Goal: Task Accomplishment & Management: Complete application form

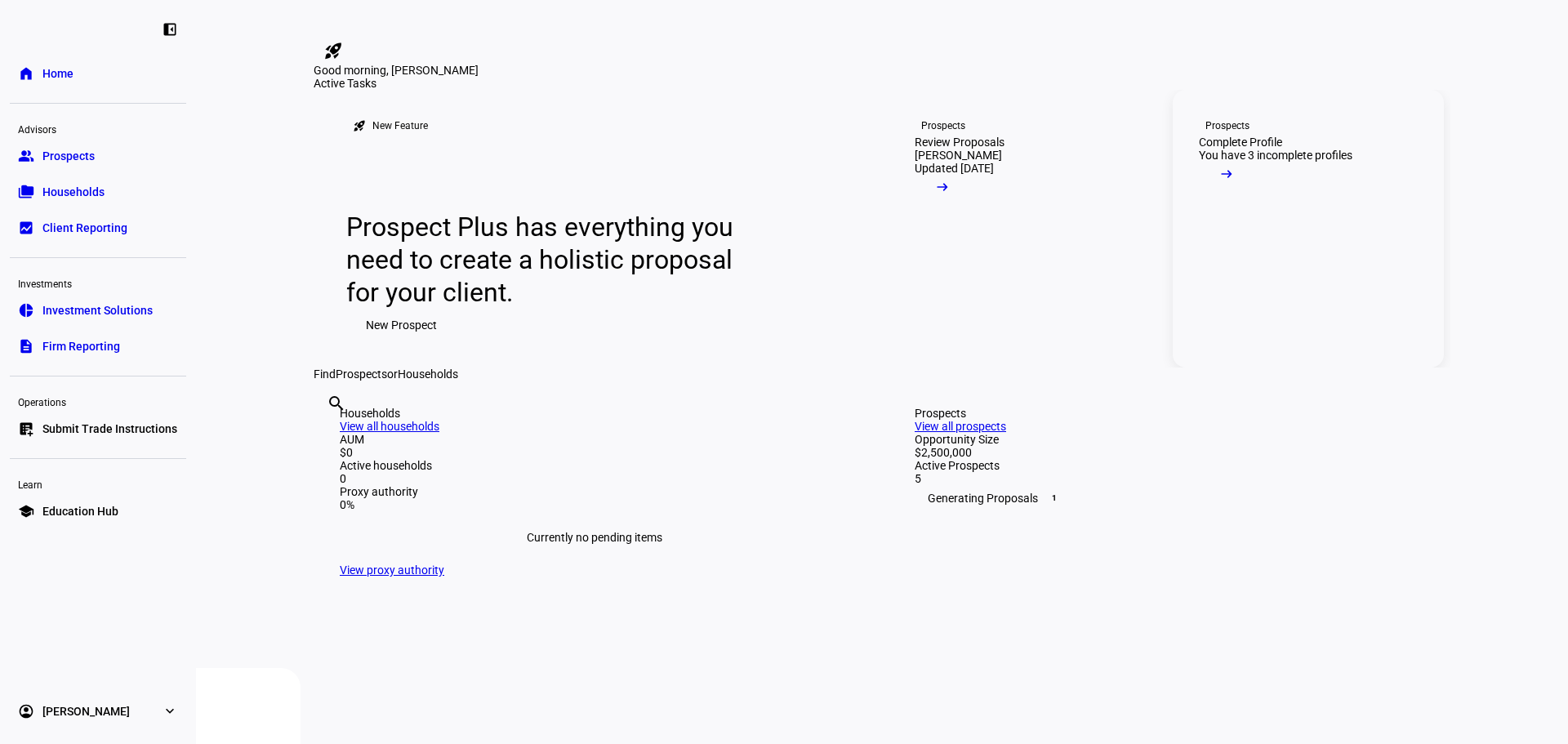
click at [1300, 309] on link "Prospects Complete Profile You have 3 incomplete profiles arrow_right_alt" at bounding box center [1308, 229] width 271 height 278
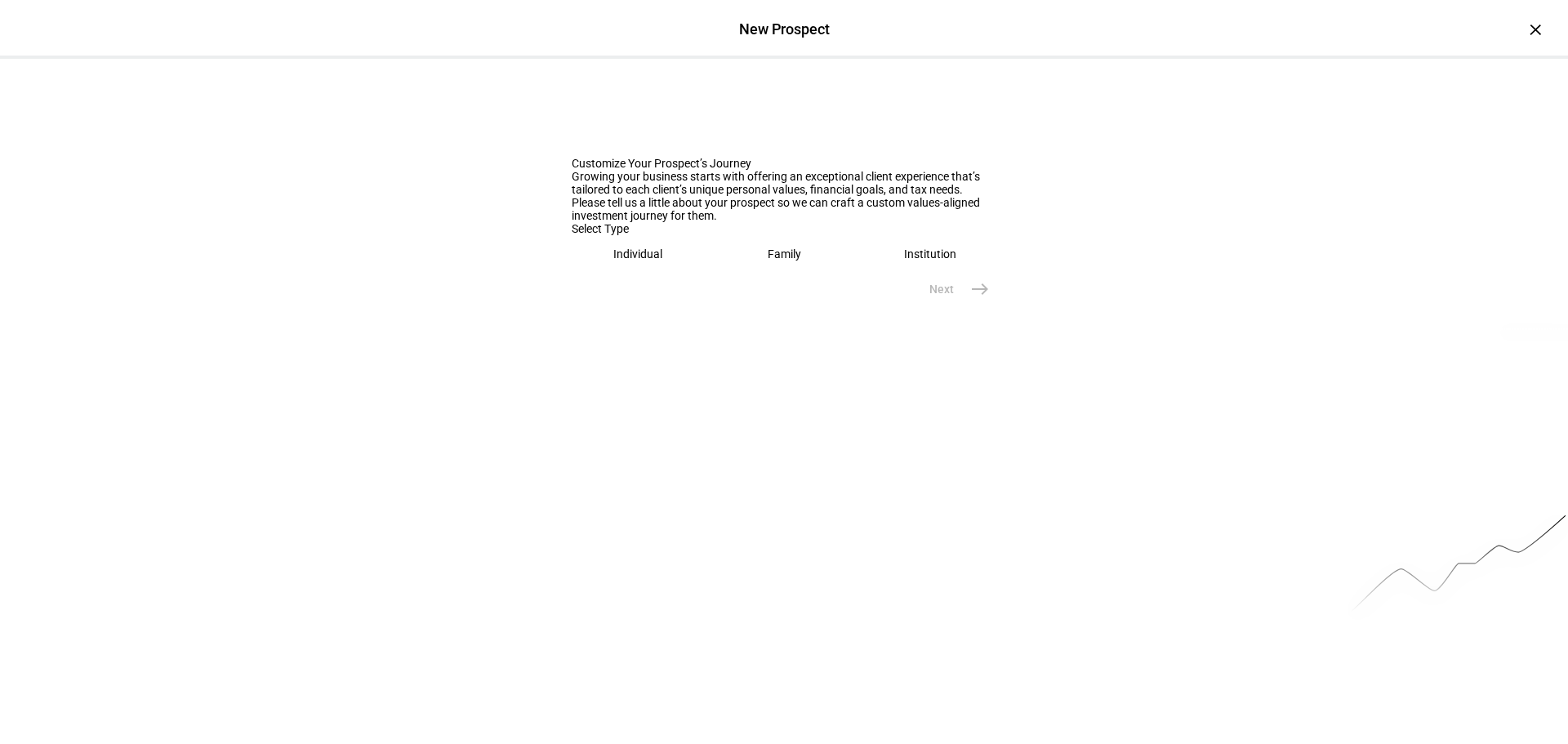
click at [642, 261] on div "Individual" at bounding box center [638, 254] width 49 height 13
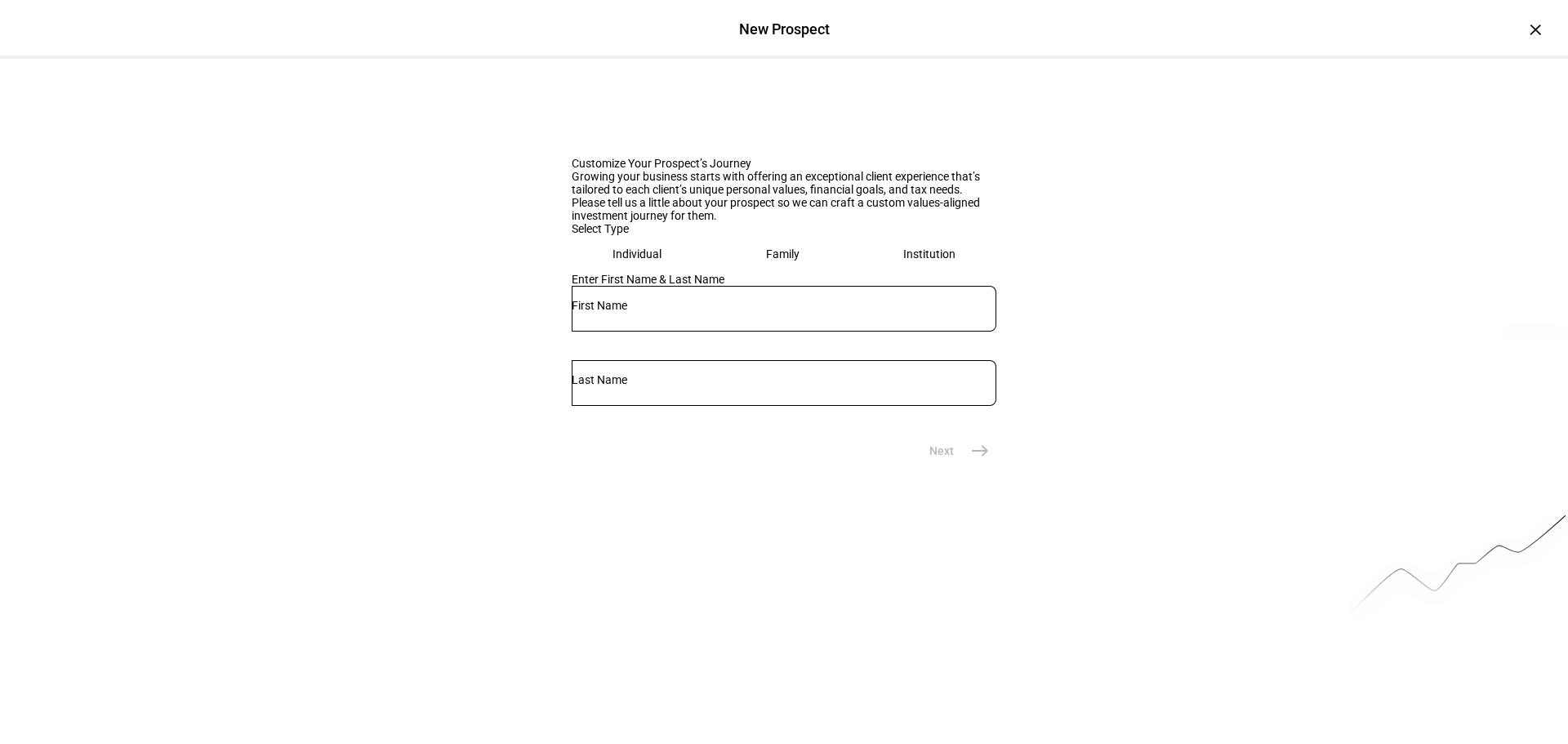
click at [650, 312] on input "text" at bounding box center [784, 305] width 425 height 13
type input "[PERSON_NAME]"
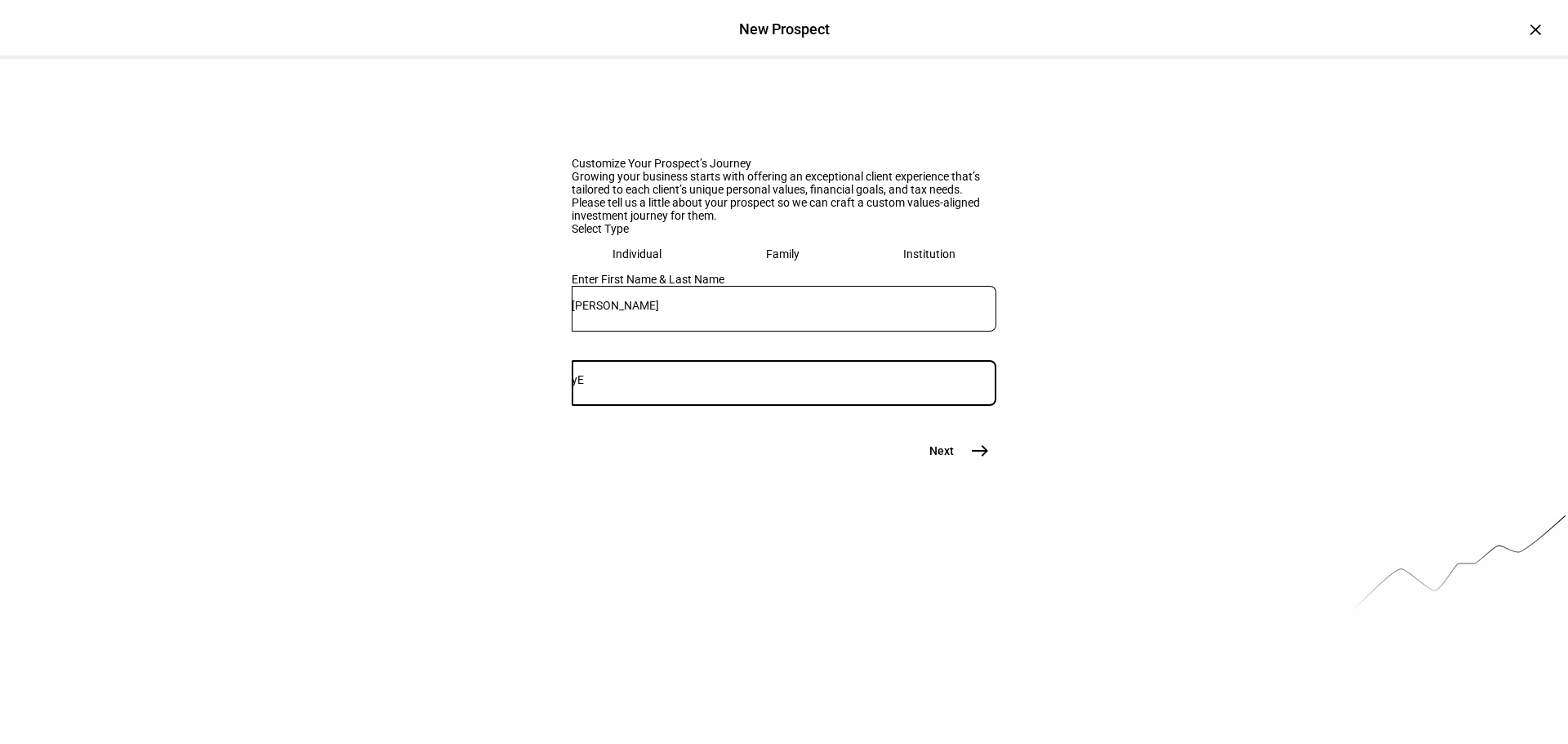
type input "y"
type input "[PERSON_NAME]"
click at [976, 461] on mat-icon "east" at bounding box center [980, 451] width 19 height 19
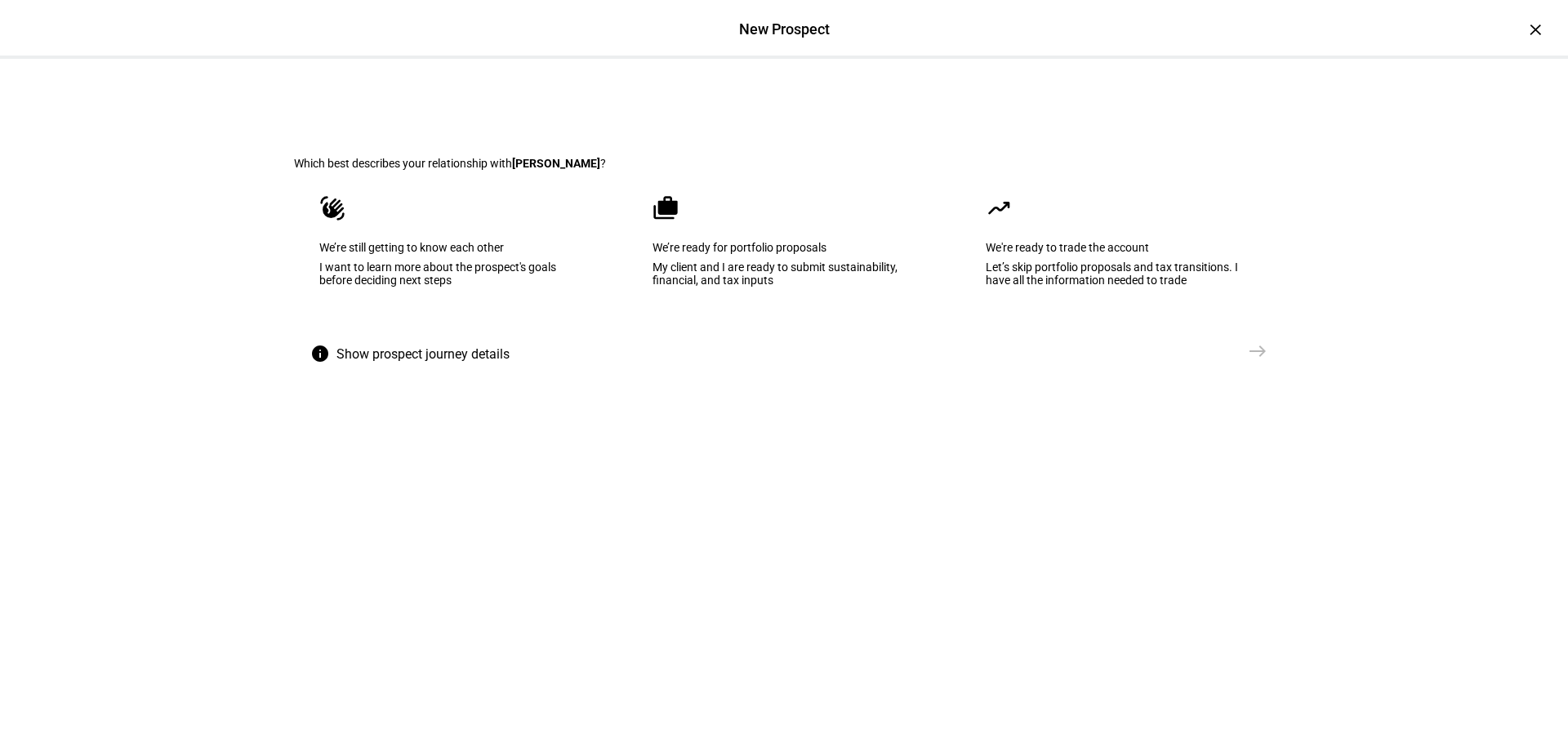
click at [839, 335] on eth-mega-radio-button "cases We’re ready for portfolio proposals My client and I are ready to submit s…" at bounding box center [784, 253] width 314 height 165
click at [1254, 361] on mat-icon "east" at bounding box center [1258, 351] width 19 height 19
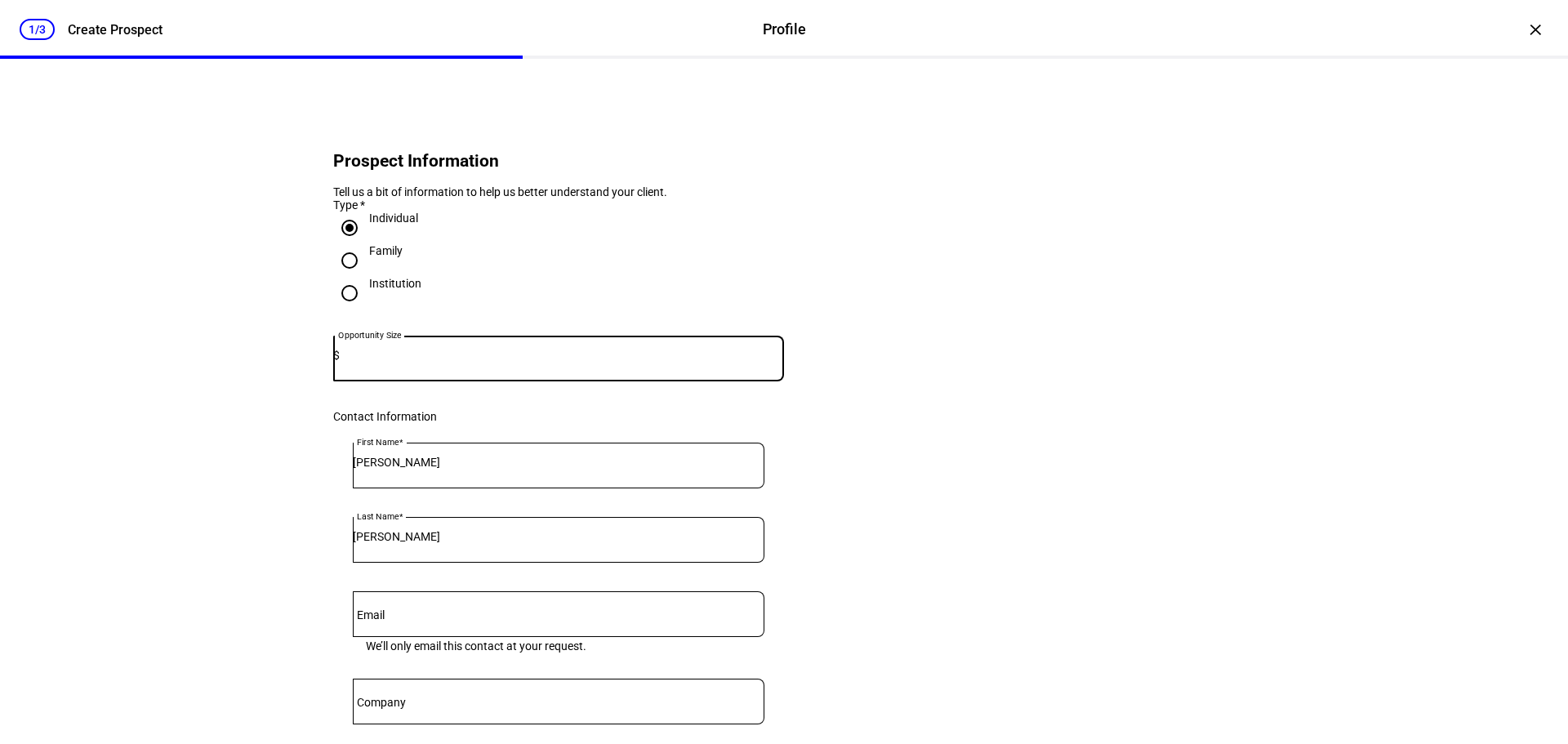
click at [488, 362] on input at bounding box center [562, 355] width 444 height 13
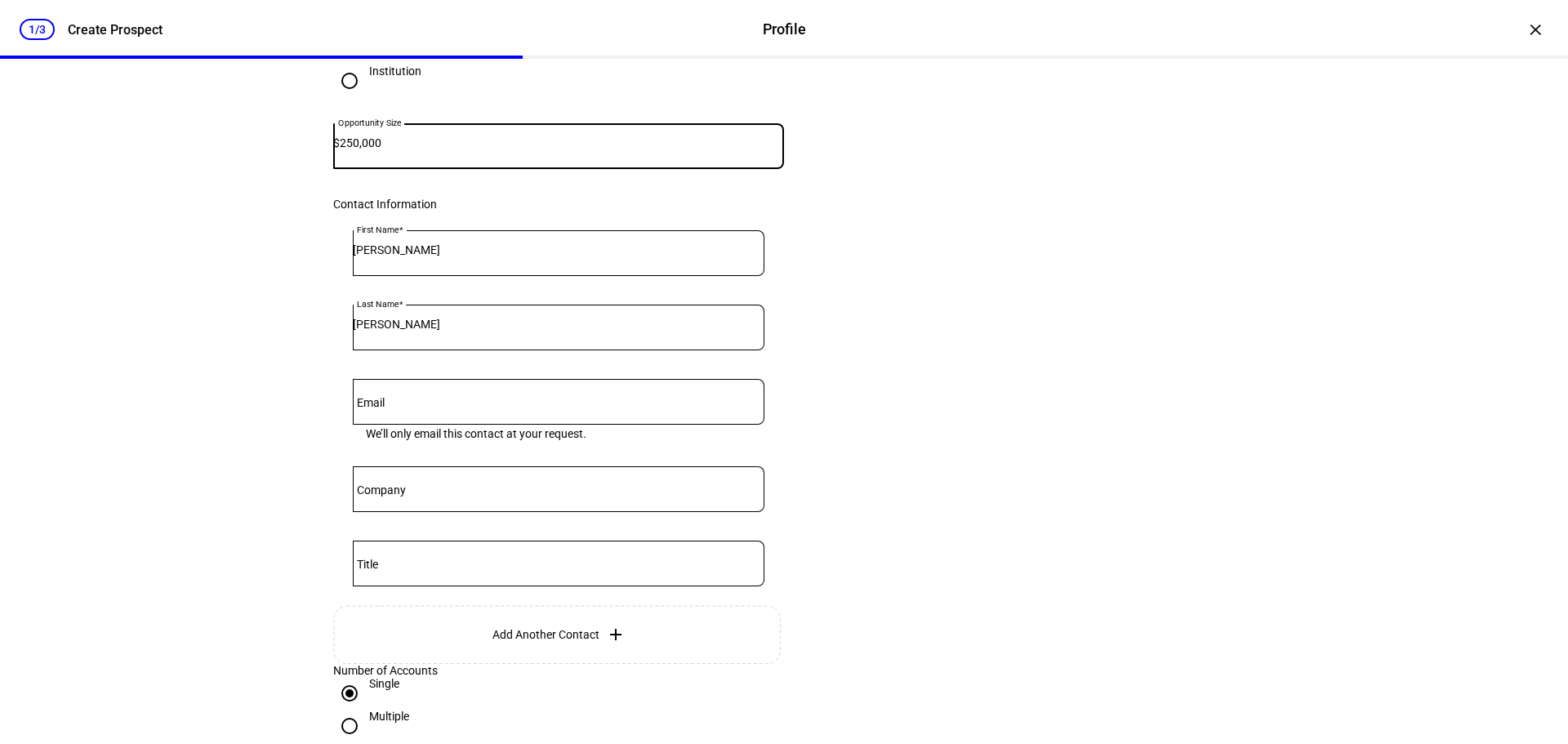
scroll to position [209, 0]
type input "250,000"
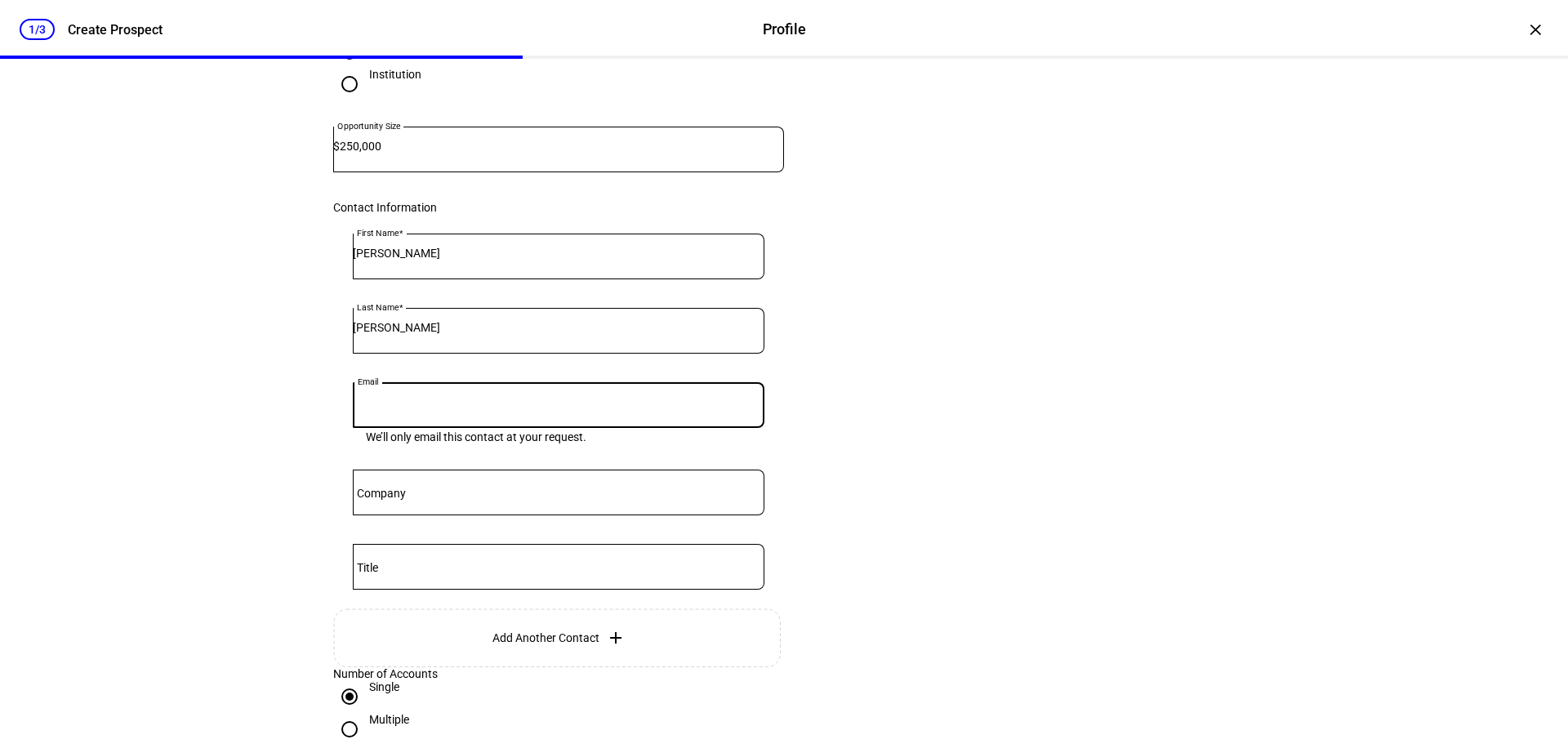
click at [471, 408] on input "Email" at bounding box center [558, 402] width 411 height 13
type input "[PERSON_NAME][EMAIL_ADDRESS][PERSON_NAME][DOMAIN_NAME]"
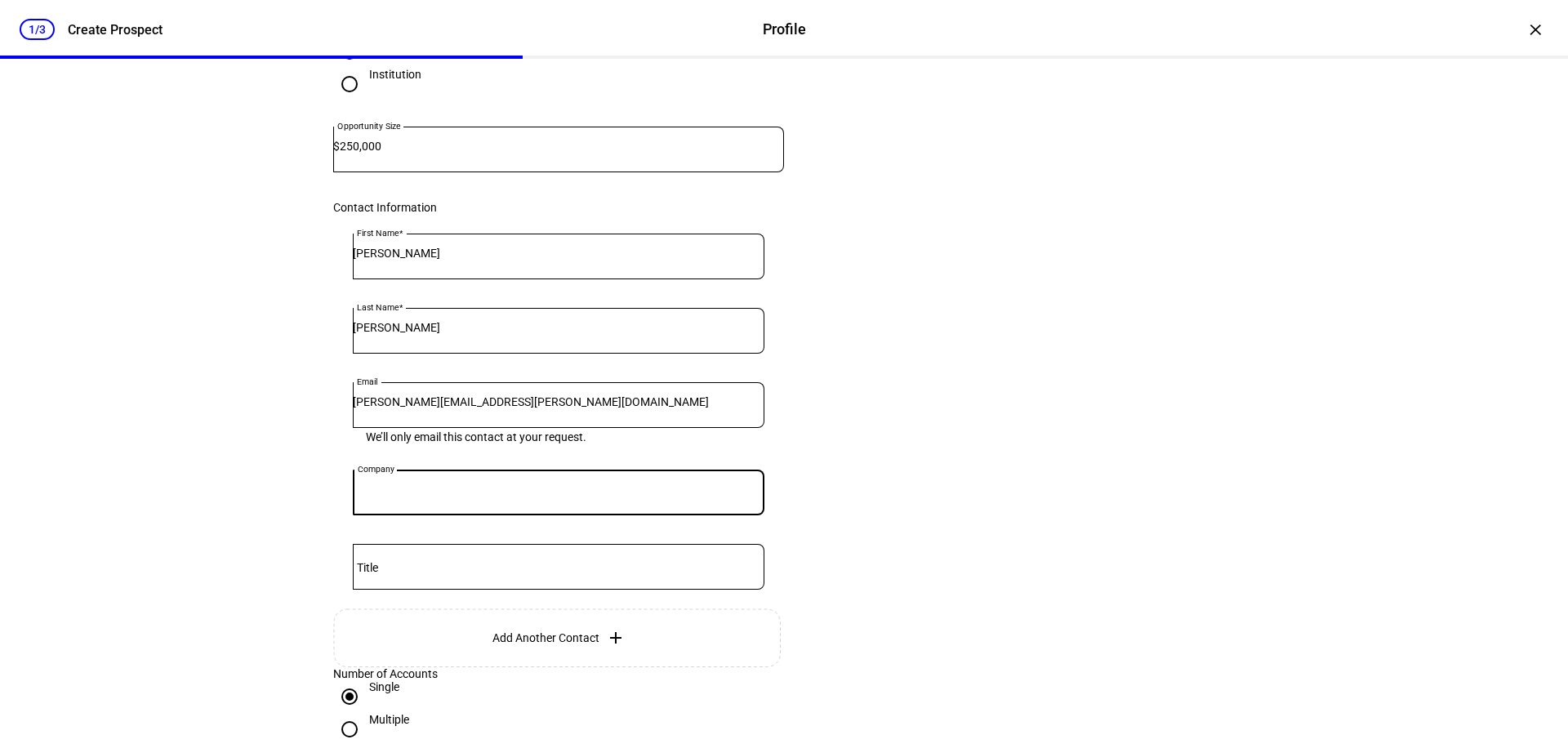
click at [449, 496] on input "Company" at bounding box center [558, 489] width 411 height 13
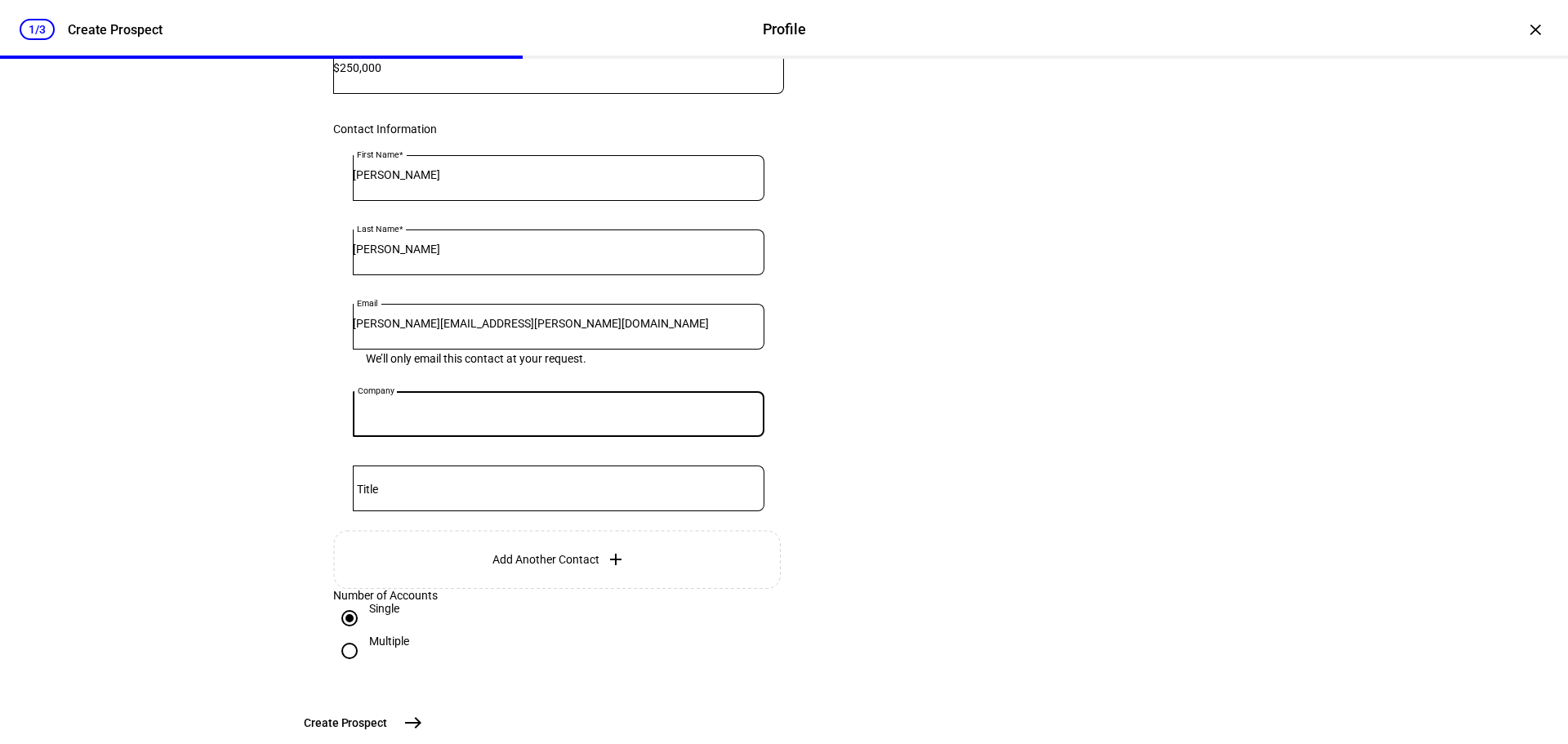
scroll to position [293, 0]
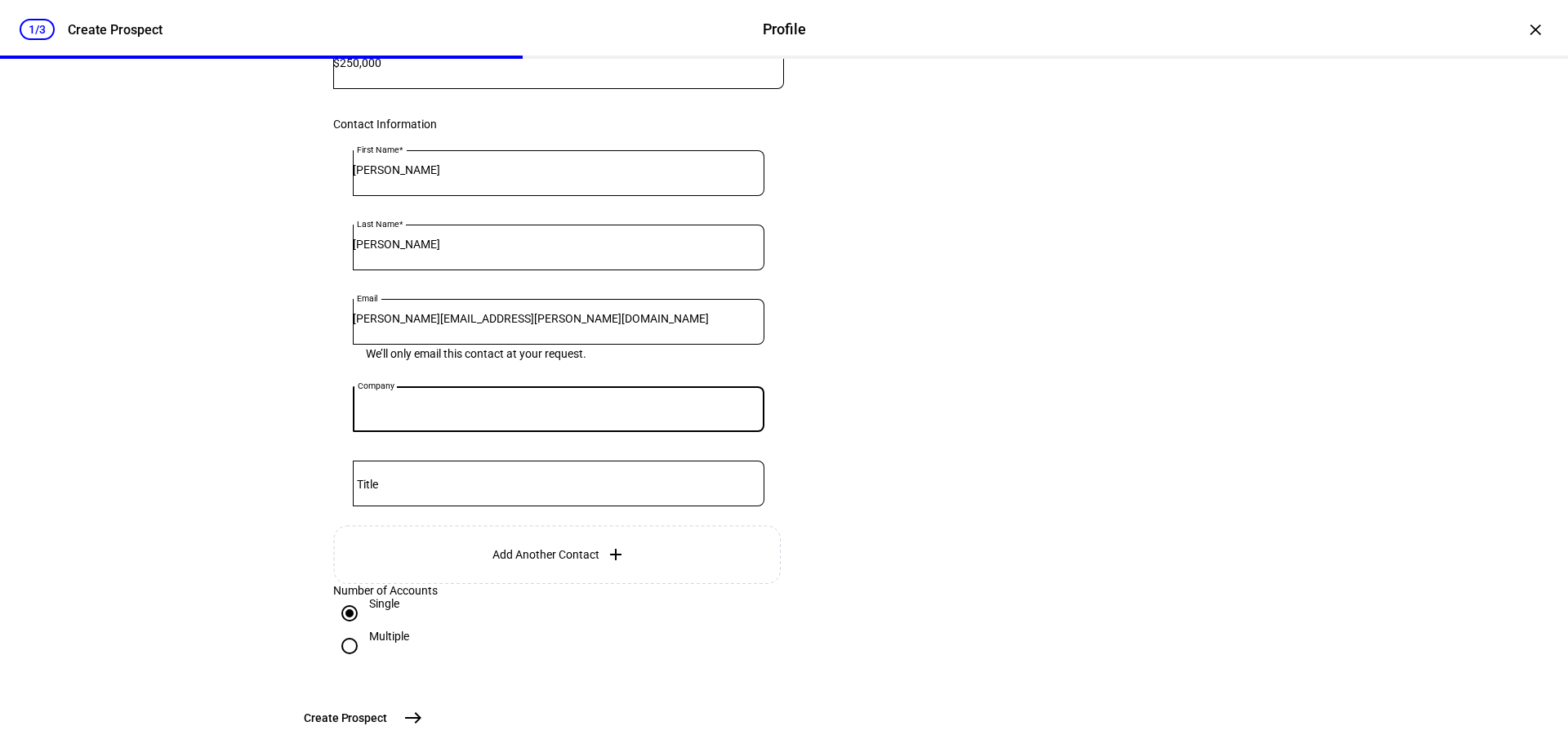
click at [563, 412] on input "Company" at bounding box center [558, 406] width 411 height 13
type input "Coldstream"
click at [496, 487] on input "Title" at bounding box center [558, 479] width 411 height 13
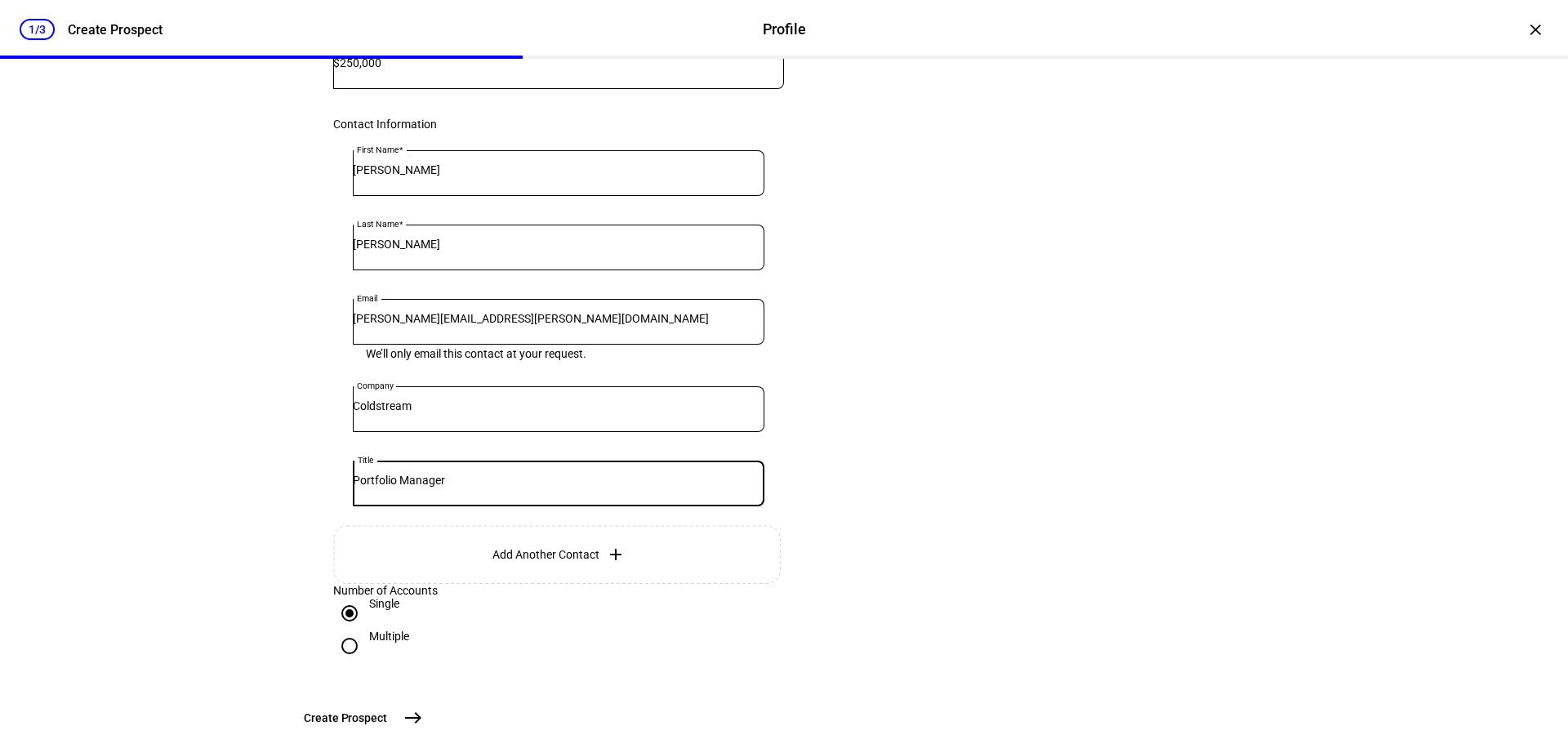
scroll to position [452, 0]
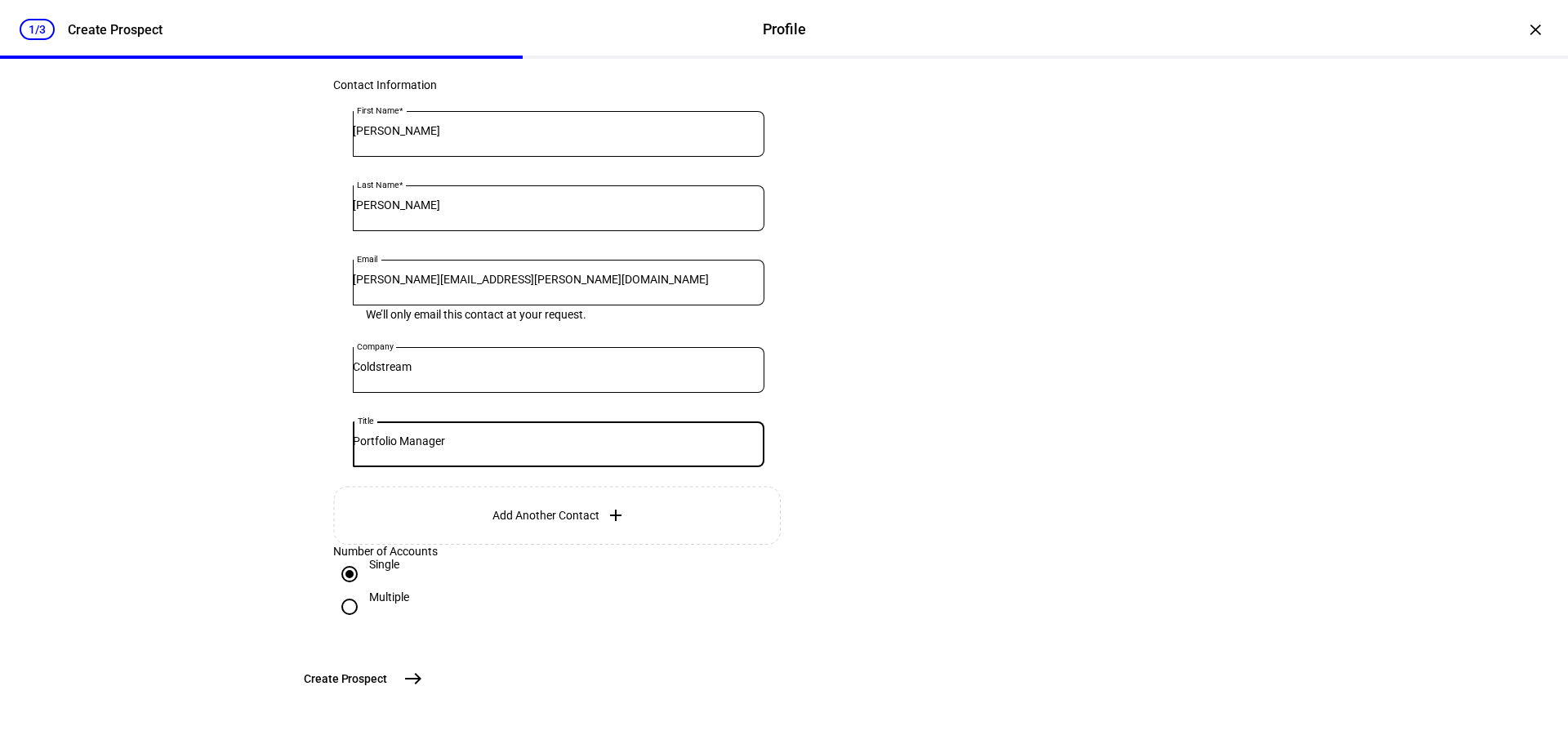
type input "Portfolio Manager"
click at [423, 689] on mat-icon "east" at bounding box center [413, 679] width 19 height 19
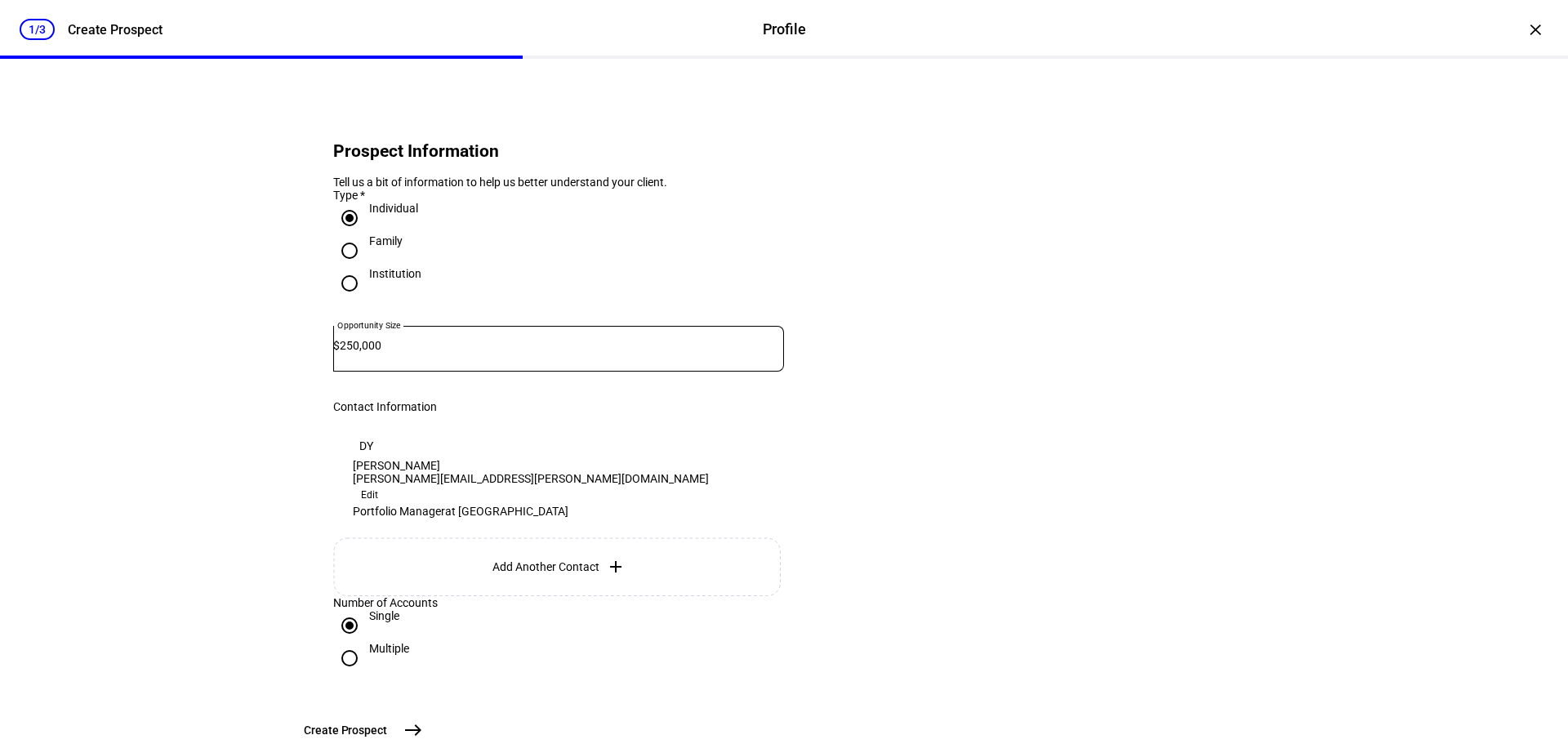
scroll to position [177, 0]
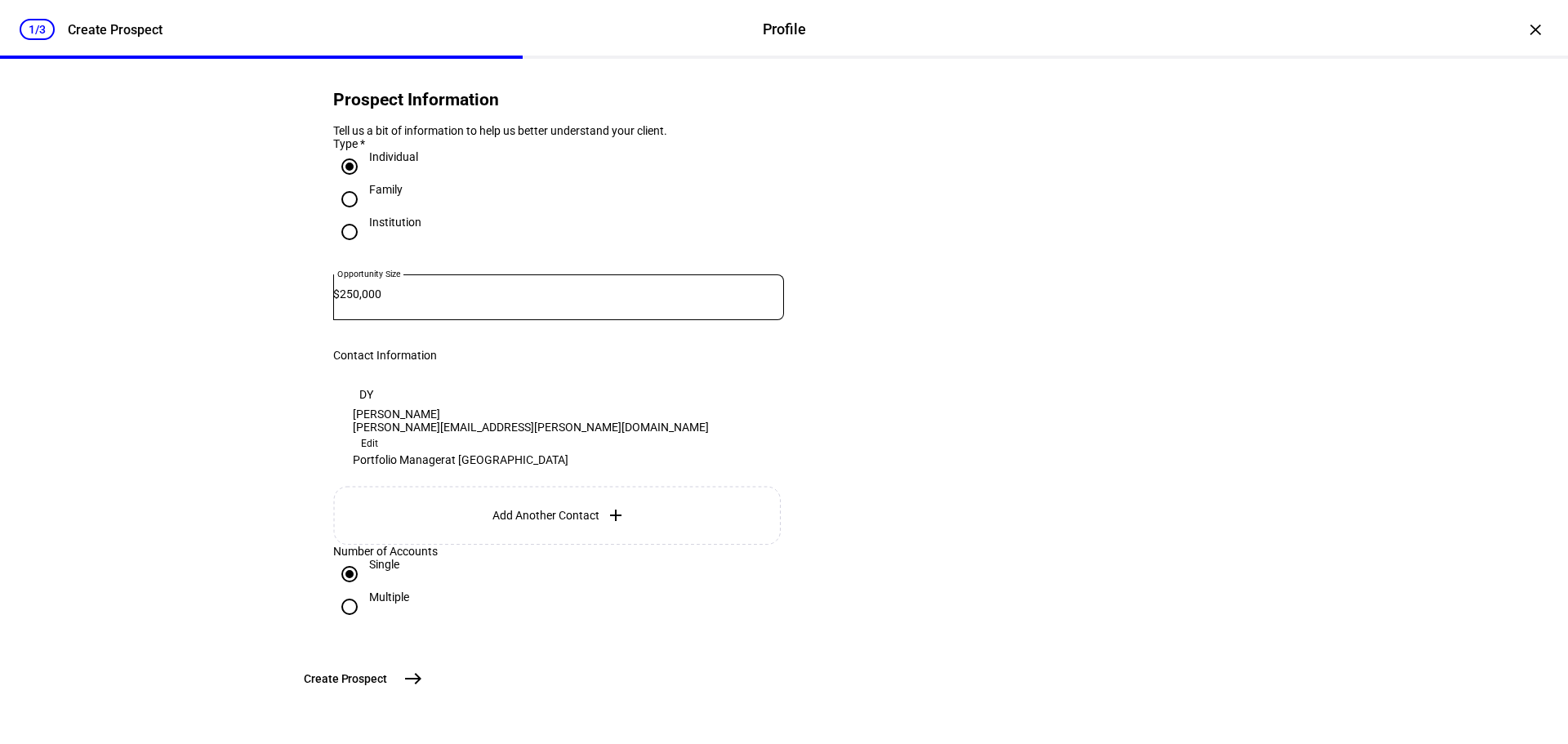
click at [423, 675] on mat-icon "east" at bounding box center [413, 679] width 19 height 19
click at [430, 670] on span "east" at bounding box center [413, 679] width 33 height 33
drag, startPoint x: 1519, startPoint y: 33, endPoint x: 1515, endPoint y: 45, distance: 12.6
click at [1522, 33] on div "×" at bounding box center [1535, 29] width 26 height 26
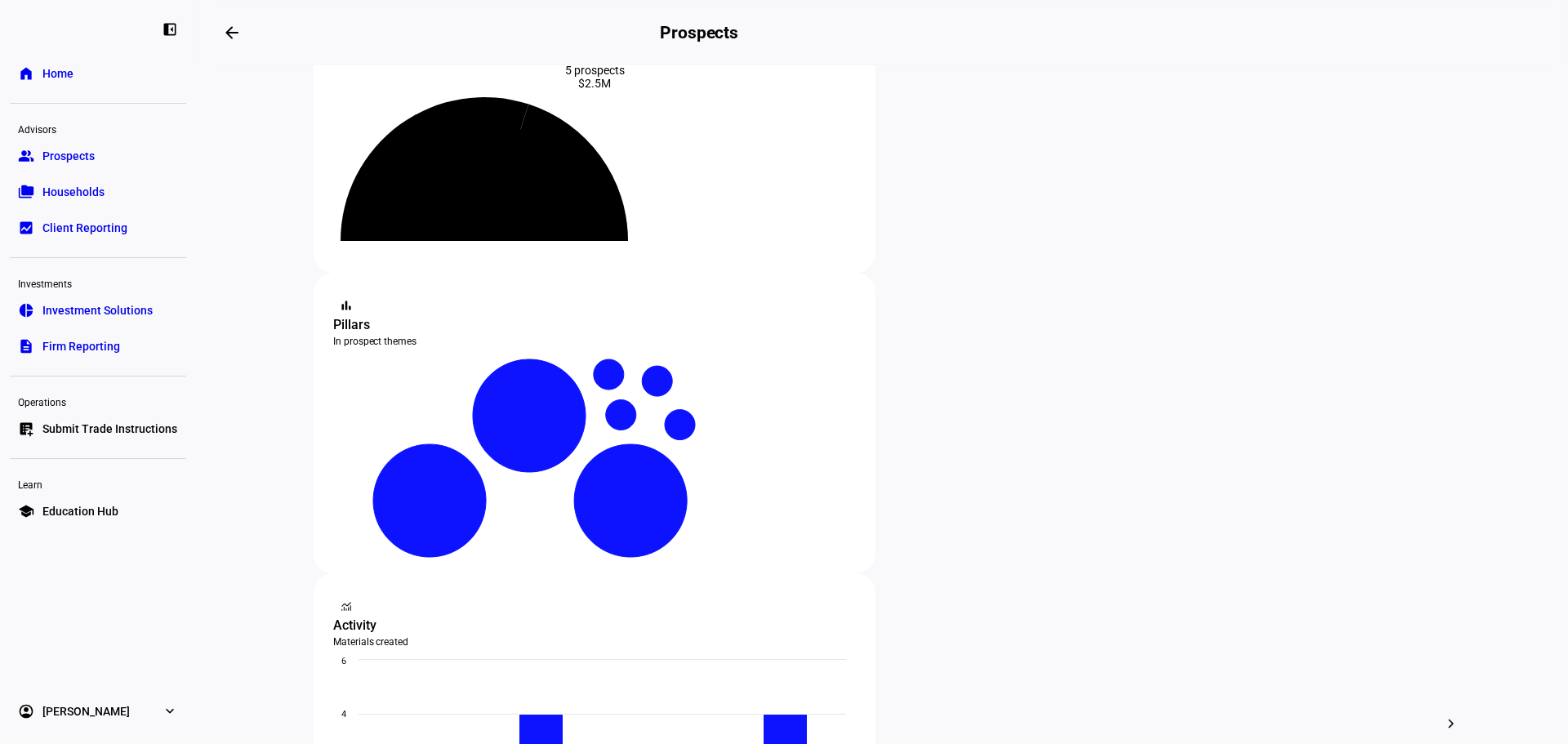
scroll to position [0, 0]
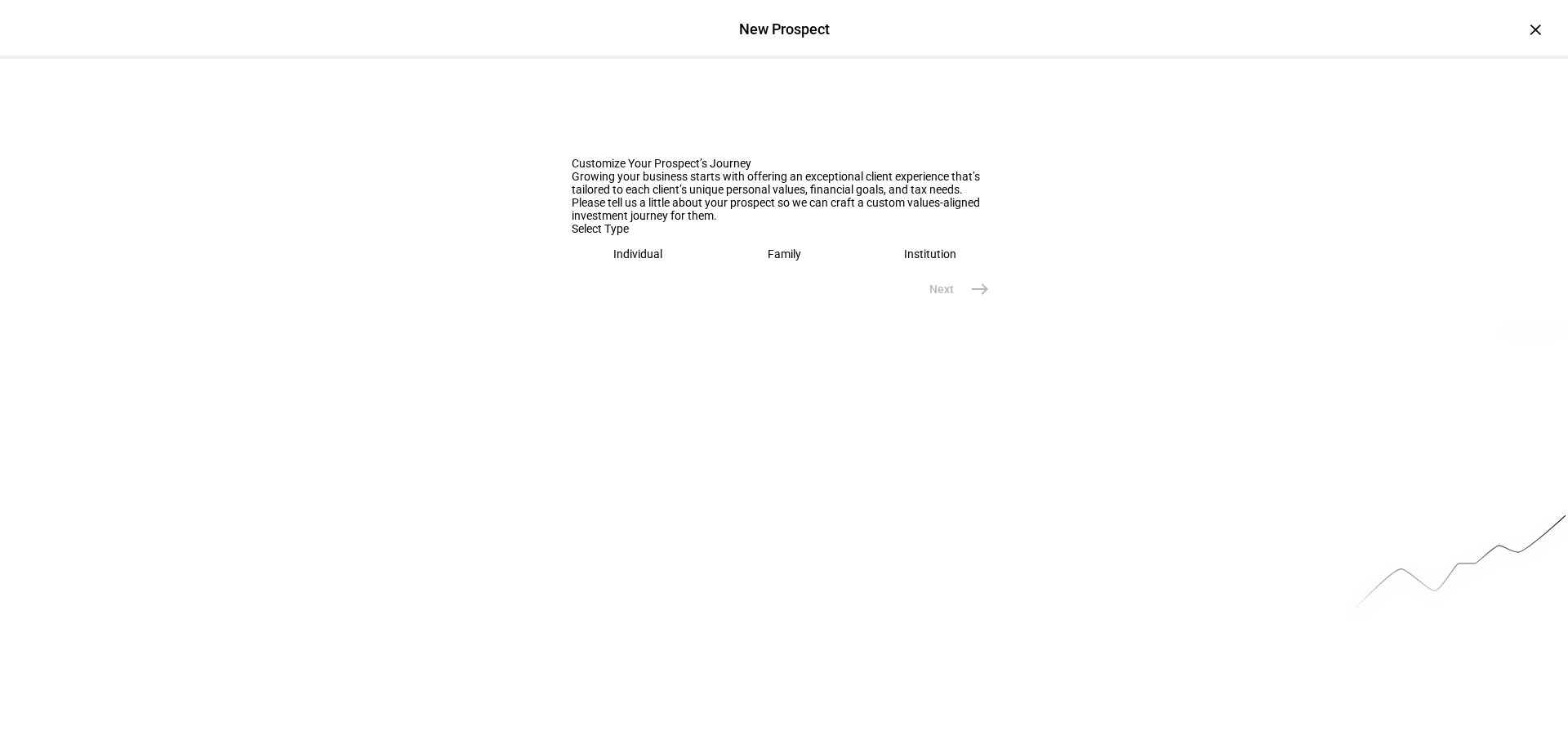
click at [645, 273] on eth-mega-radio-button "Individual" at bounding box center [638, 254] width 133 height 38
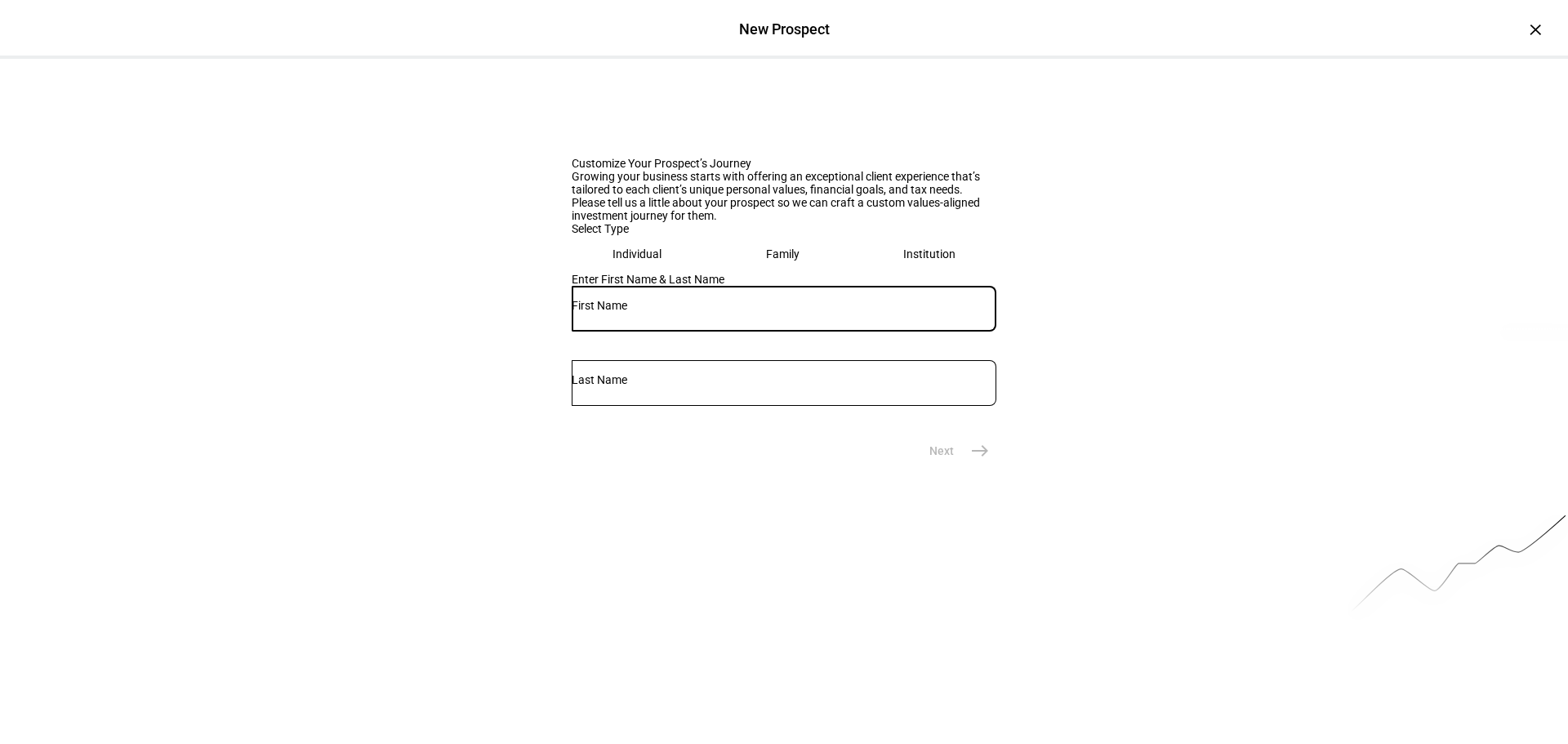
click at [667, 312] on input "text" at bounding box center [784, 305] width 425 height 13
type input "d"
type input "[PERSON_NAME]"
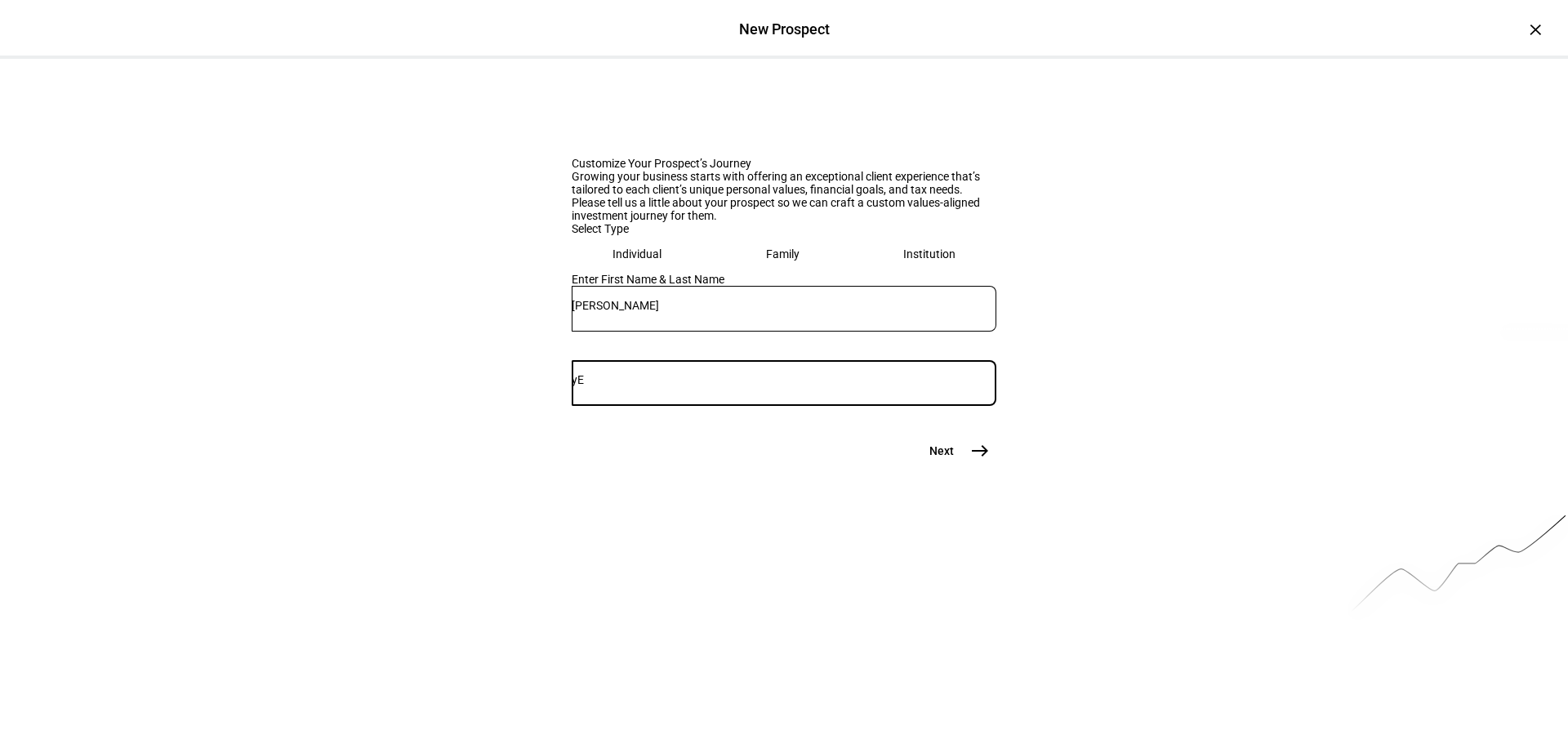
type input "y"
type input "[PERSON_NAME]"
click at [970, 461] on mat-icon "east" at bounding box center [980, 451] width 19 height 19
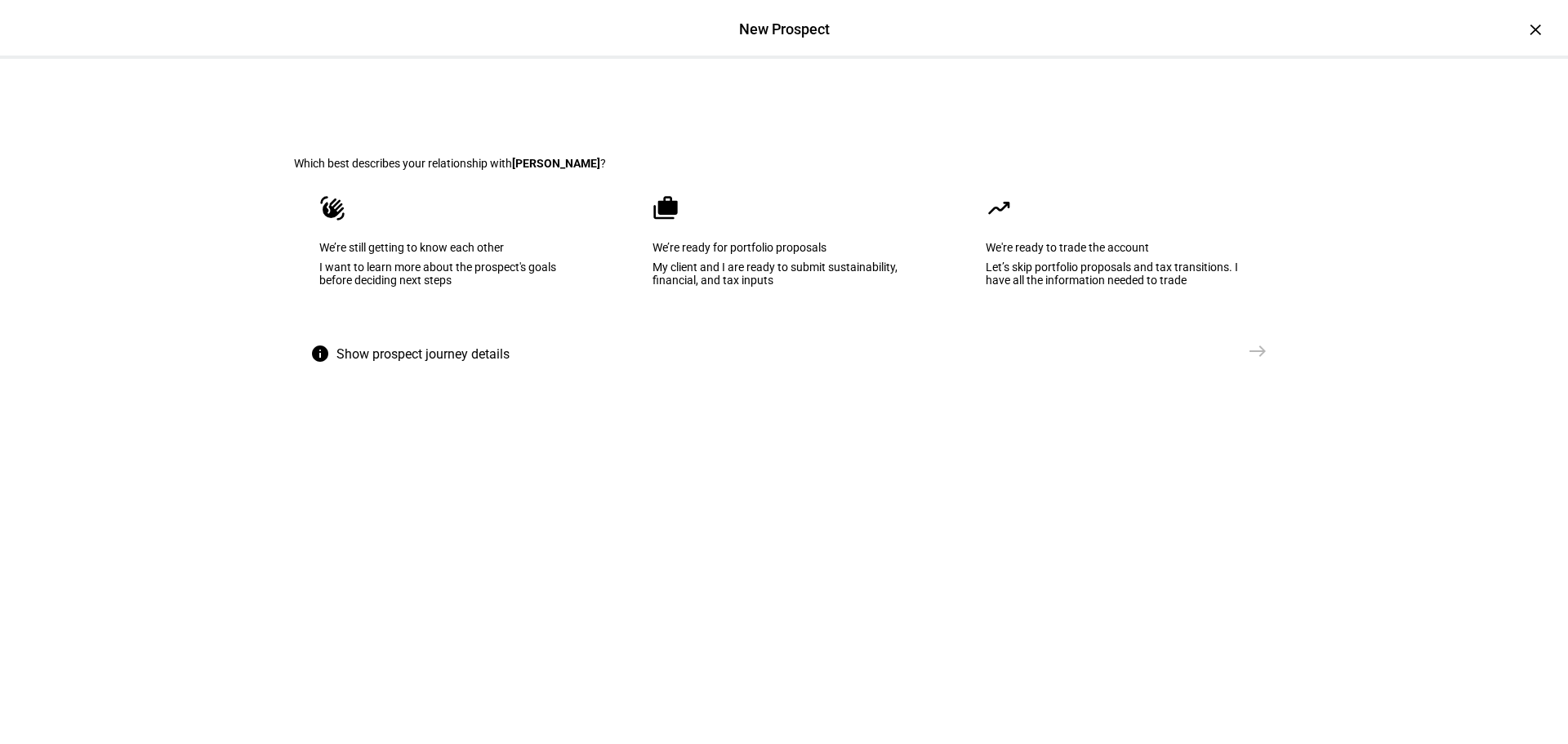
click at [493, 287] on div "I want to learn more about the prospect's goals before deciding next steps" at bounding box center [451, 273] width 263 height 26
click at [1248, 361] on mat-icon "east" at bounding box center [1258, 351] width 19 height 19
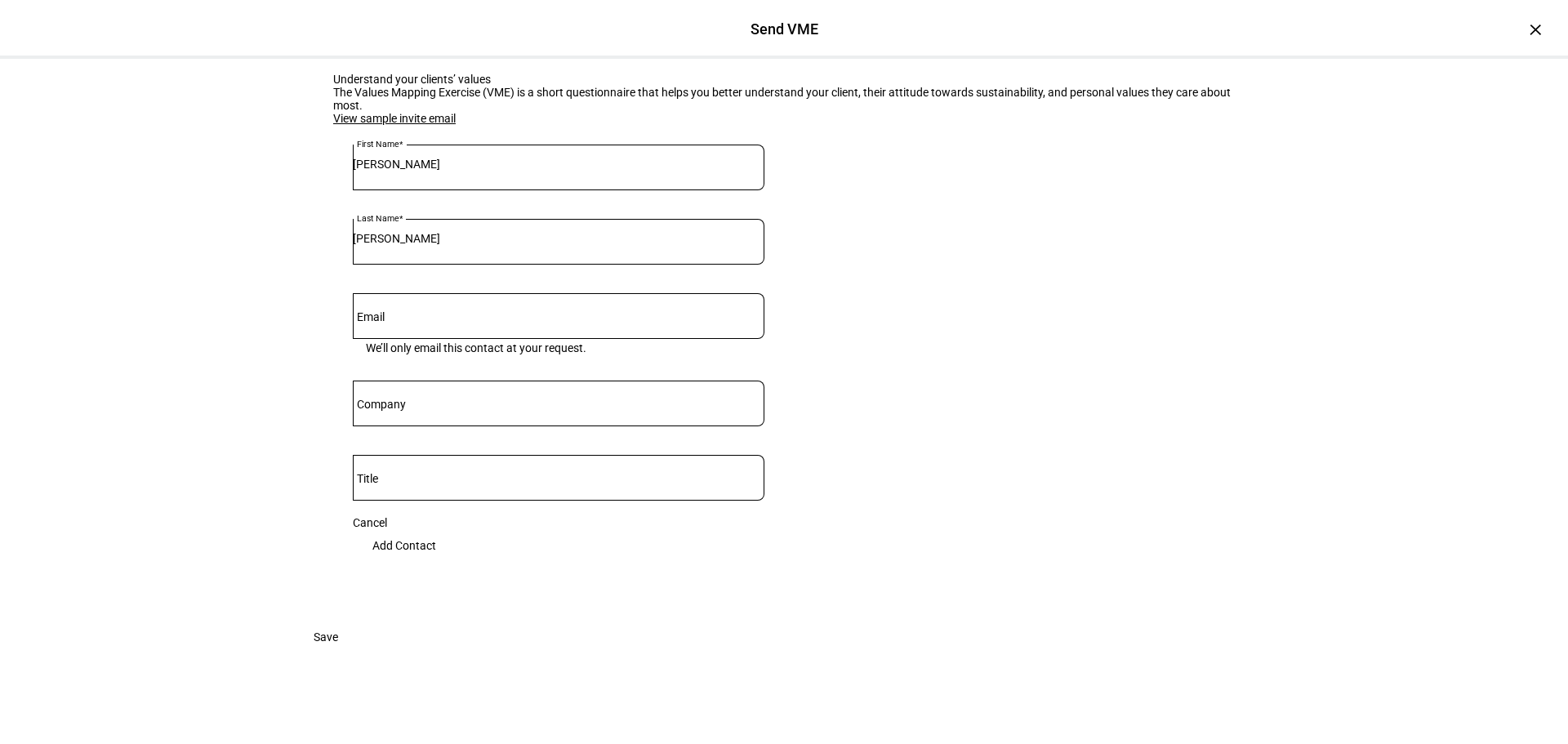
scroll to position [115, 0]
click at [428, 320] on input "Email" at bounding box center [558, 312] width 411 height 13
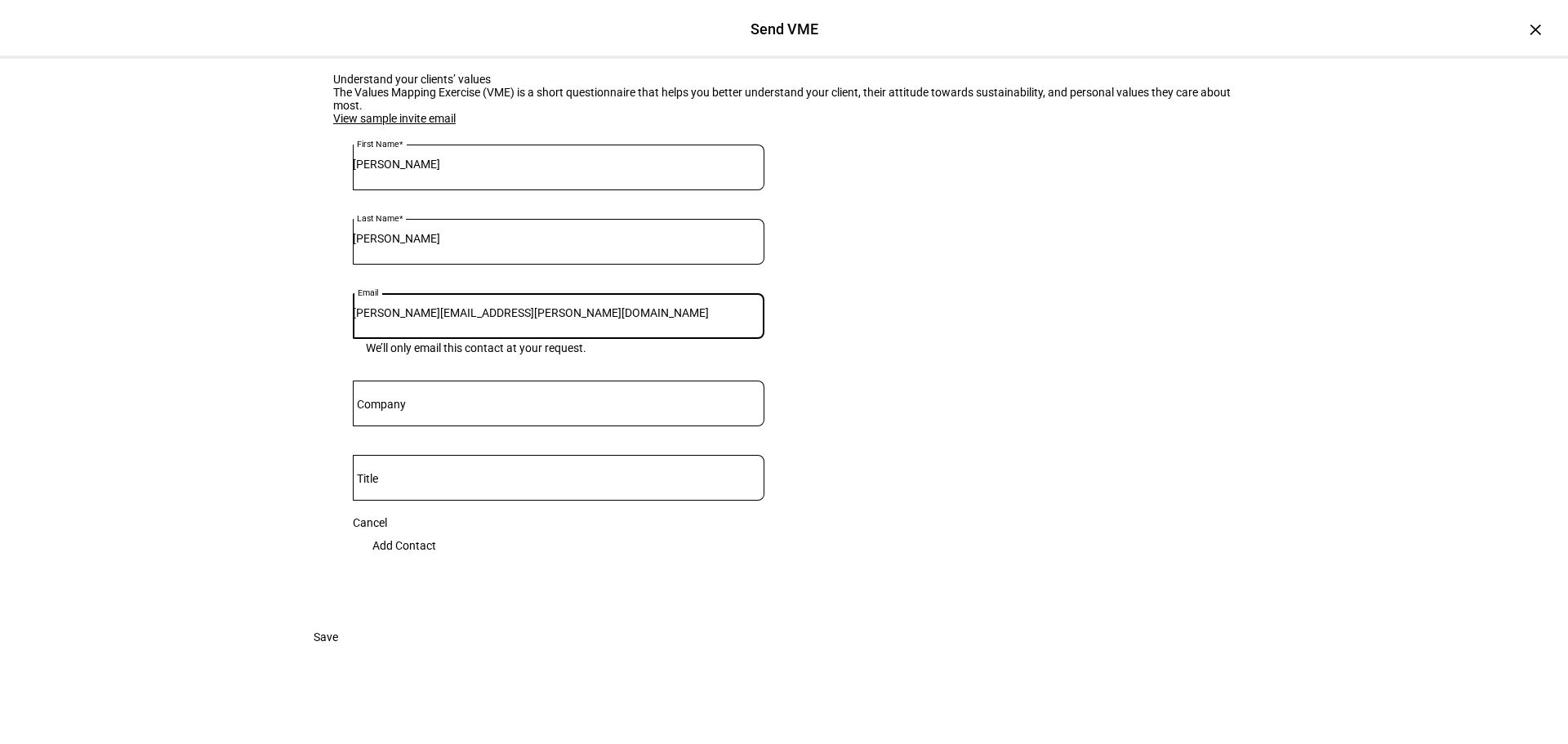
type input "[PERSON_NAME][EMAIL_ADDRESS][PERSON_NAME][DOMAIN_NAME]"
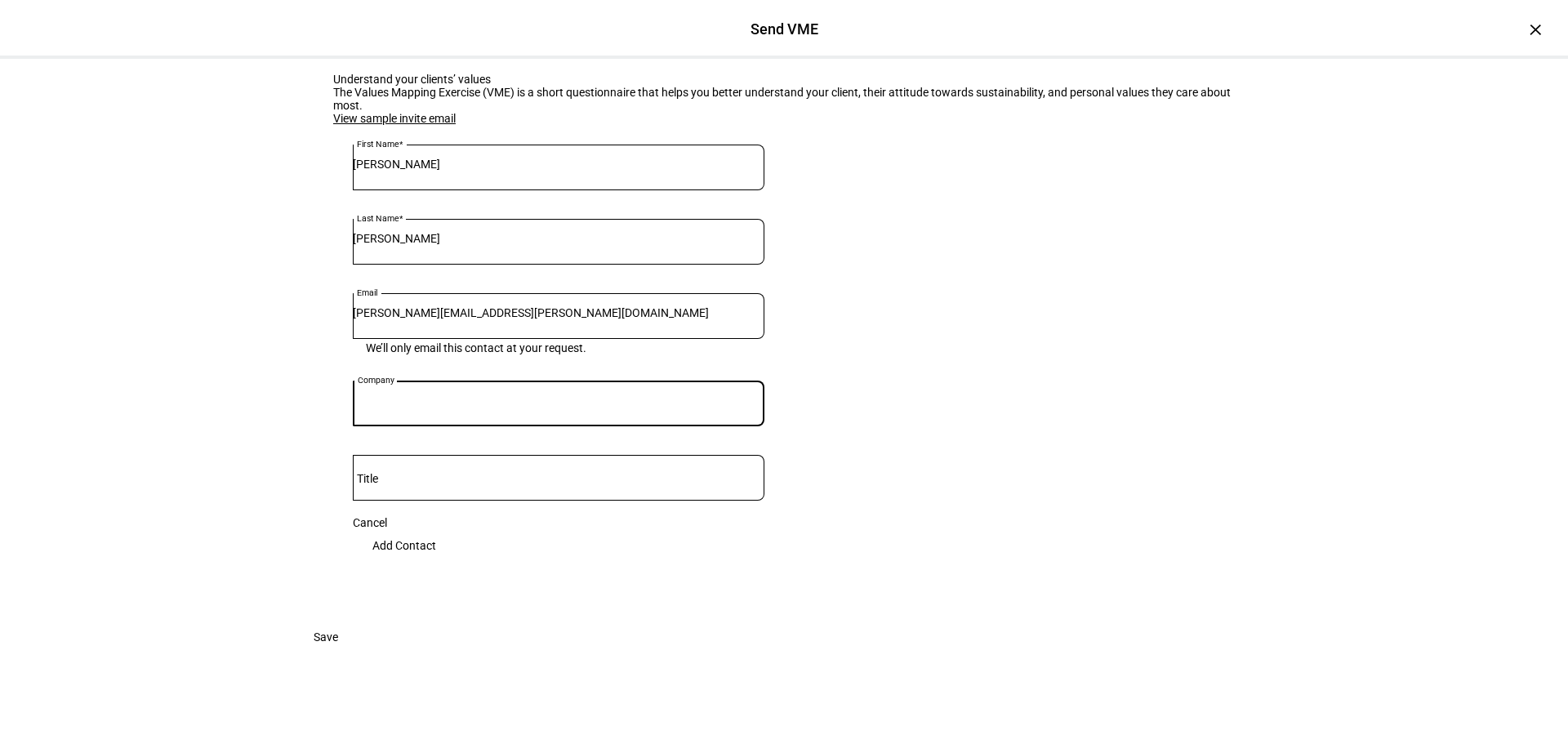
click at [469, 407] on input "Company" at bounding box center [558, 400] width 411 height 13
type input "Coldstream"
click at [484, 481] on input "Title" at bounding box center [558, 474] width 411 height 13
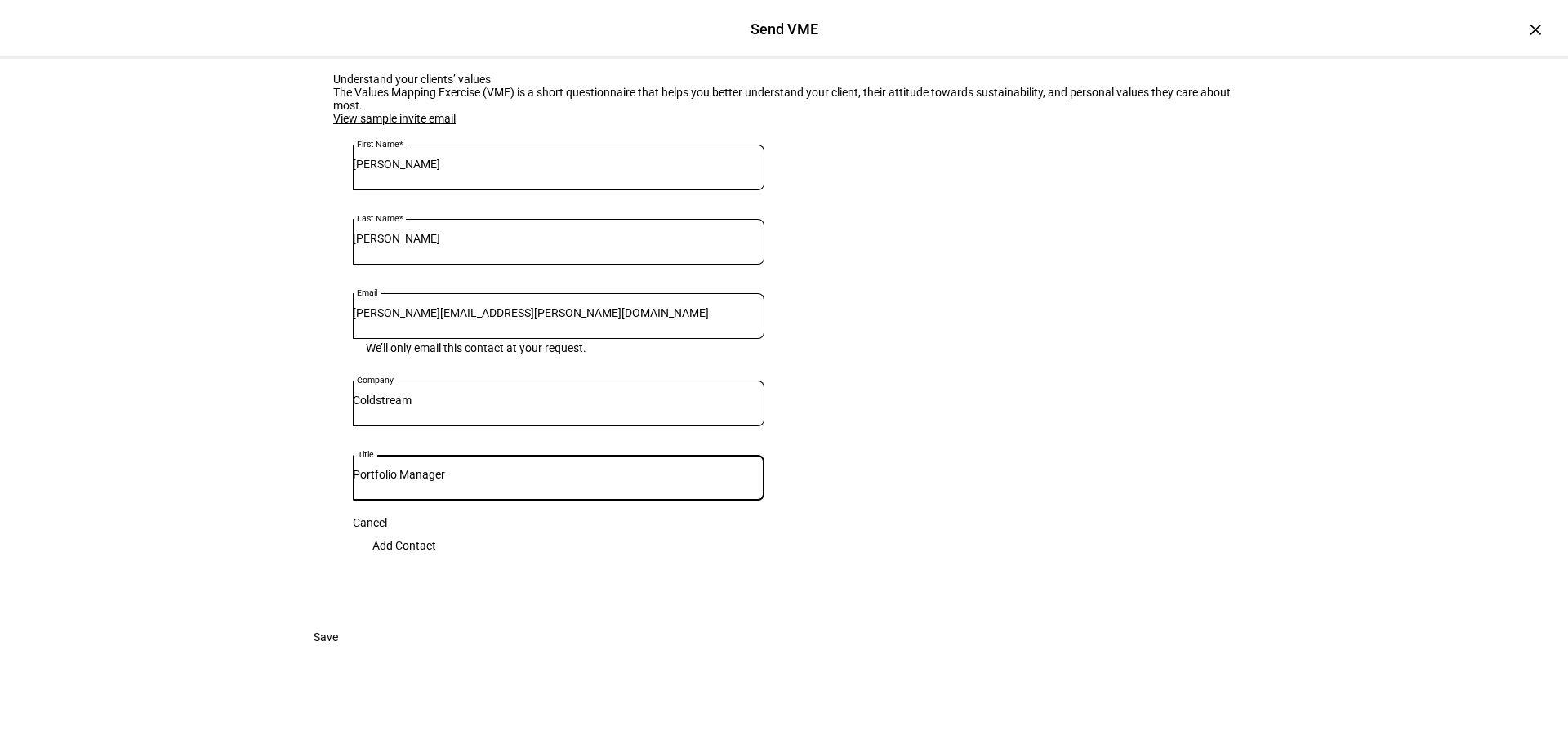
type input "Portfolio Manager"
drag, startPoint x: 700, startPoint y: 576, endPoint x: 907, endPoint y: 587, distance: 207.3
click at [436, 562] on span "Add Contact" at bounding box center [404, 546] width 64 height 33
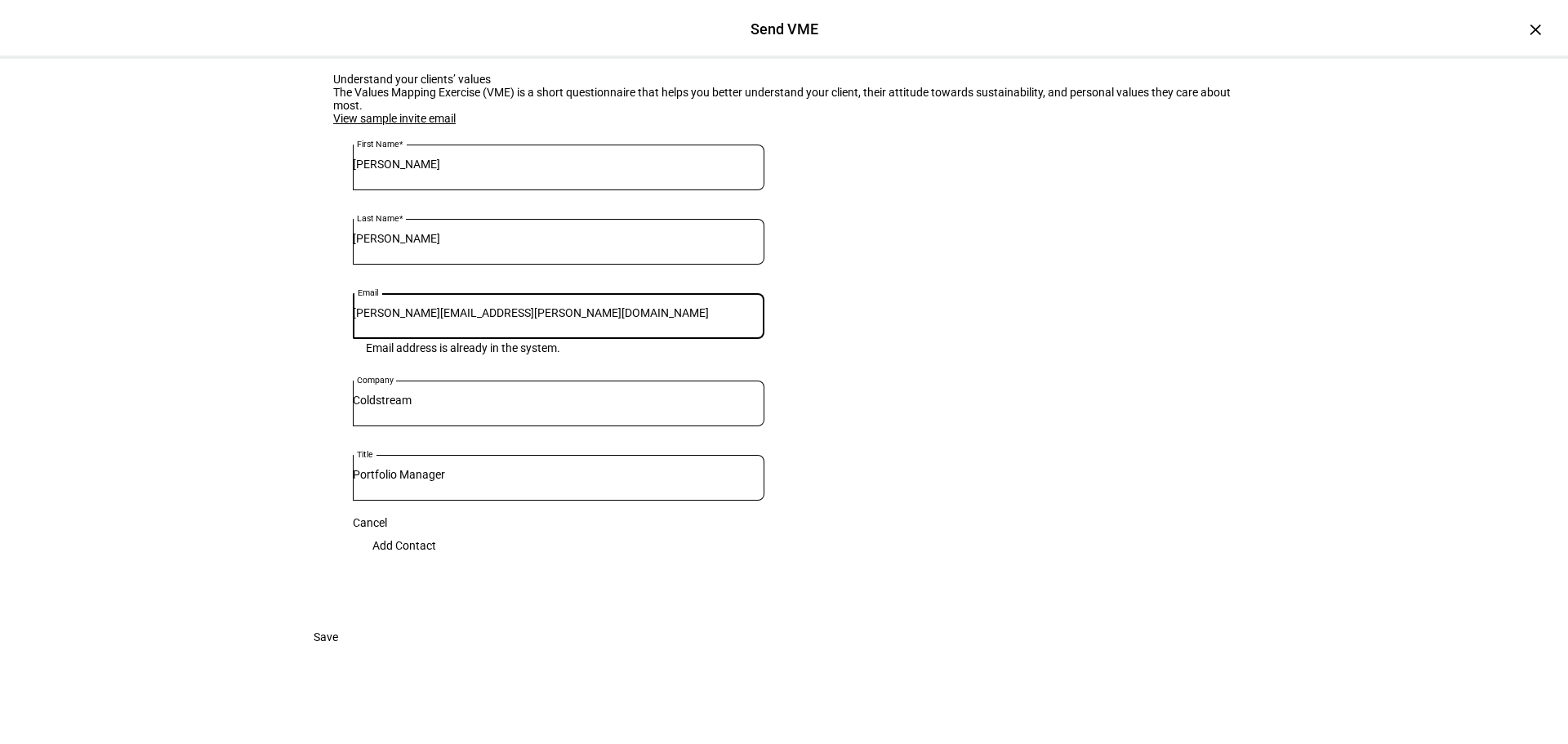
click at [549, 306] on input "[PERSON_NAME][EMAIL_ADDRESS][PERSON_NAME][DOMAIN_NAME]" at bounding box center [558, 312] width 411 height 13
drag, startPoint x: 549, startPoint y: 266, endPoint x: 262, endPoint y: 273, distance: 287.1
click at [268, 273] on eth-get-to-know-branch "Understand your clients’ values The Values Mapping Exercise (VME) is a short qu…" at bounding box center [784, 368] width 1032 height 669
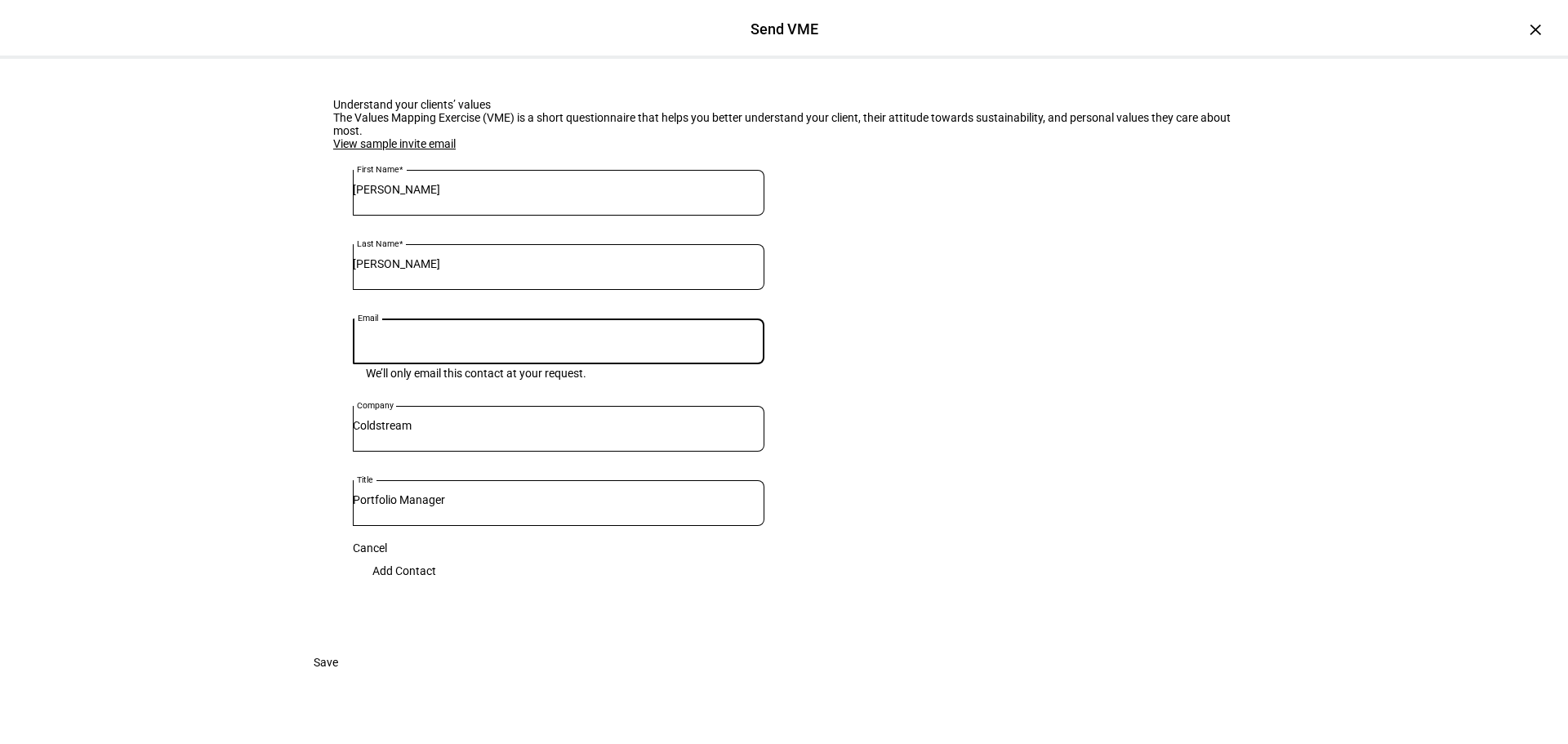
drag, startPoint x: 1197, startPoint y: 494, endPoint x: 1269, endPoint y: 473, distance: 75.0
click at [1197, 495] on eth-form-card "Understand your clients’ values The Values Mapping Exercise (VME) is a short qu…" at bounding box center [784, 352] width 980 height 587
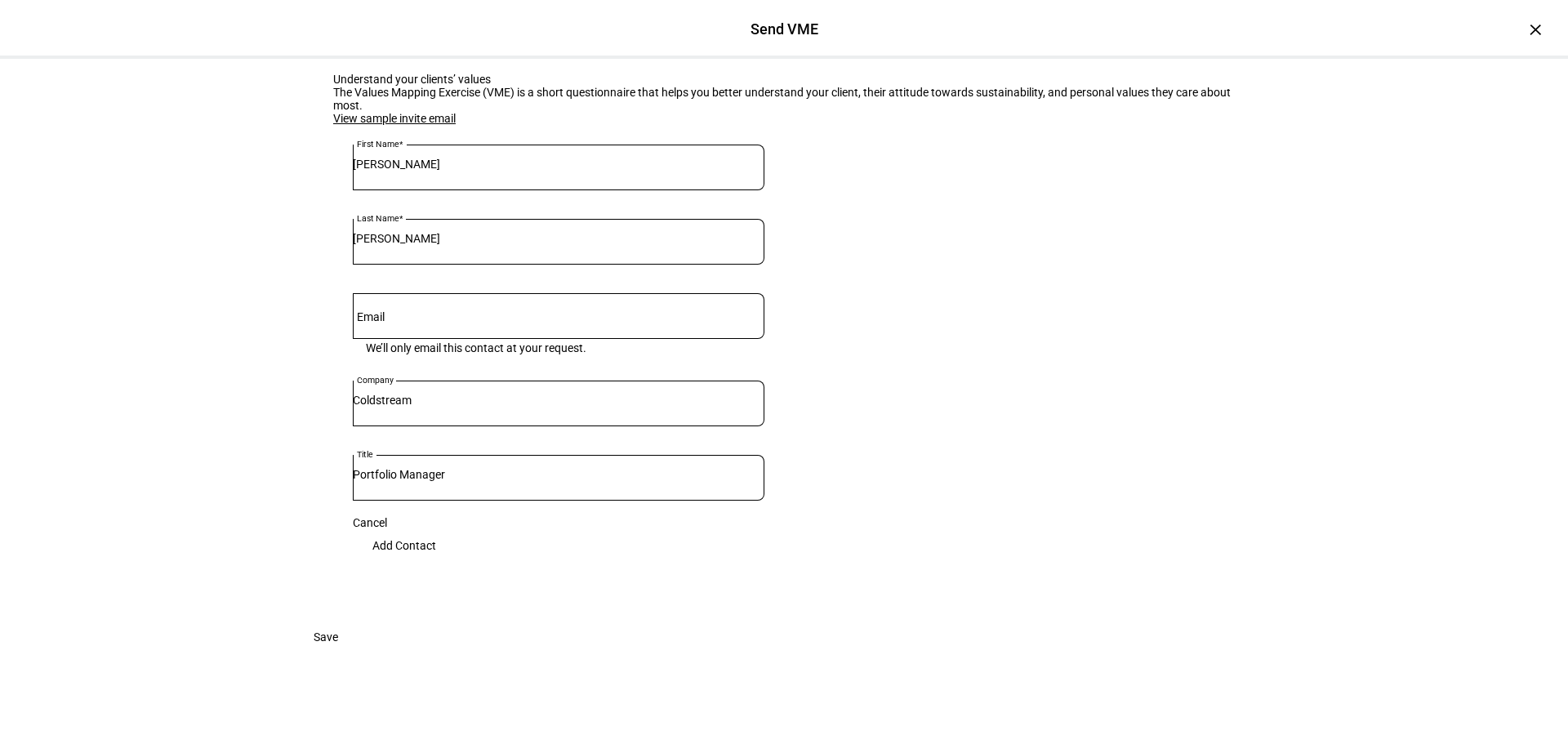
click at [338, 654] on span "Save" at bounding box center [326, 638] width 24 height 33
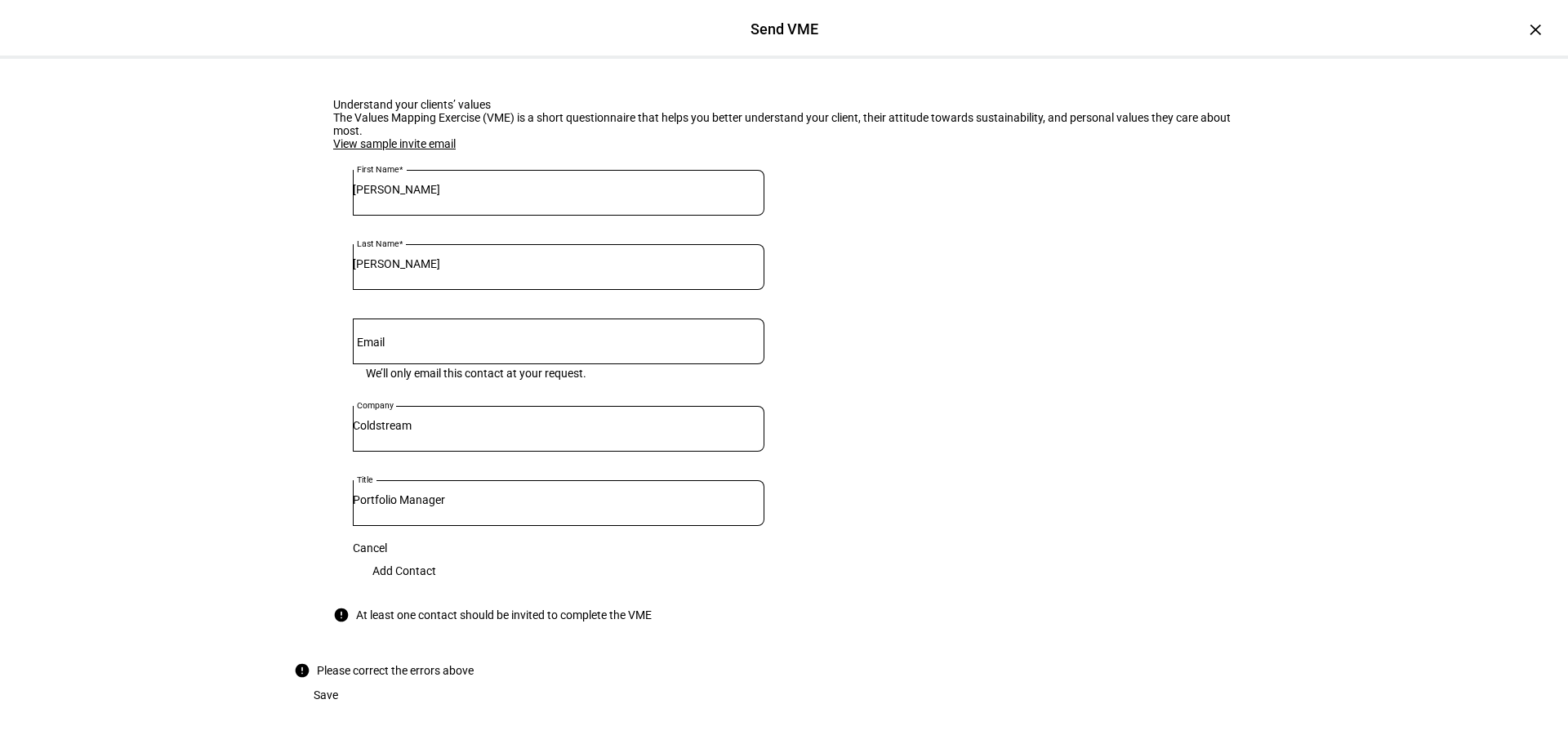
click at [411, 345] on input "Email" at bounding box center [558, 337] width 411 height 13
type input "[EMAIL_ADDRESS][DOMAIN_NAME]"
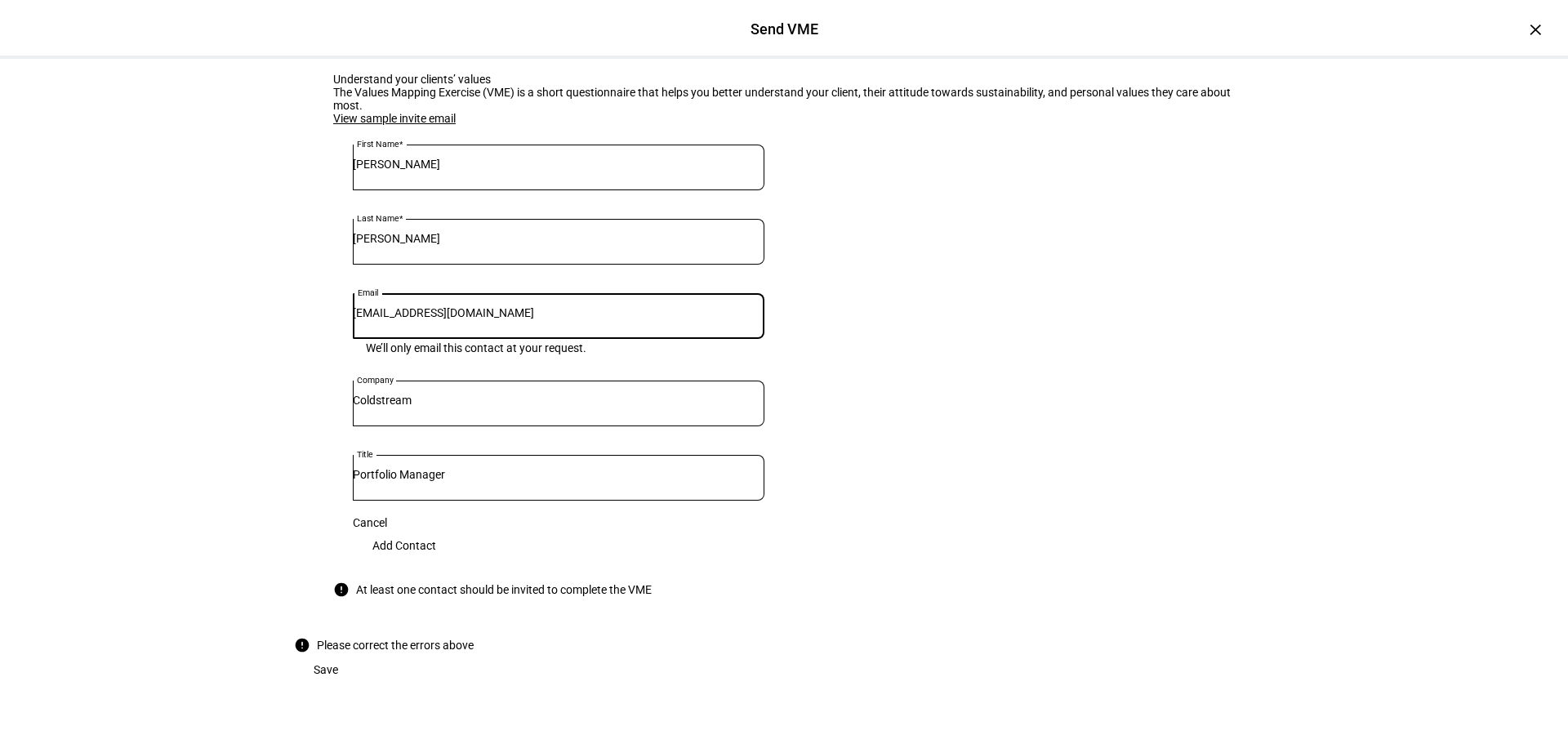
scroll to position [203, 0]
click at [338, 687] on span "Save" at bounding box center [326, 670] width 24 height 33
click at [436, 529] on span "Add Contact" at bounding box center [404, 546] width 64 height 33
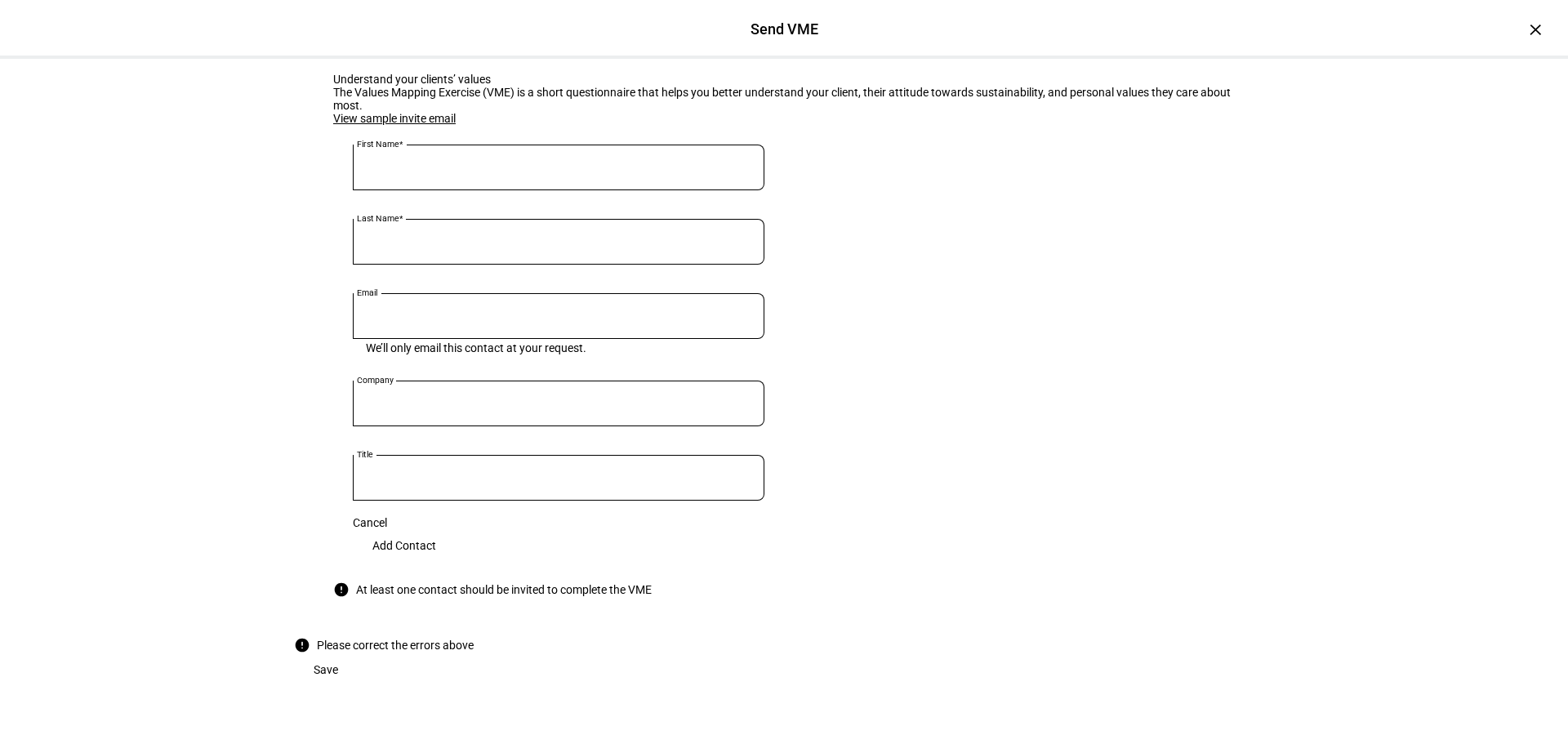
scroll to position [141, 0]
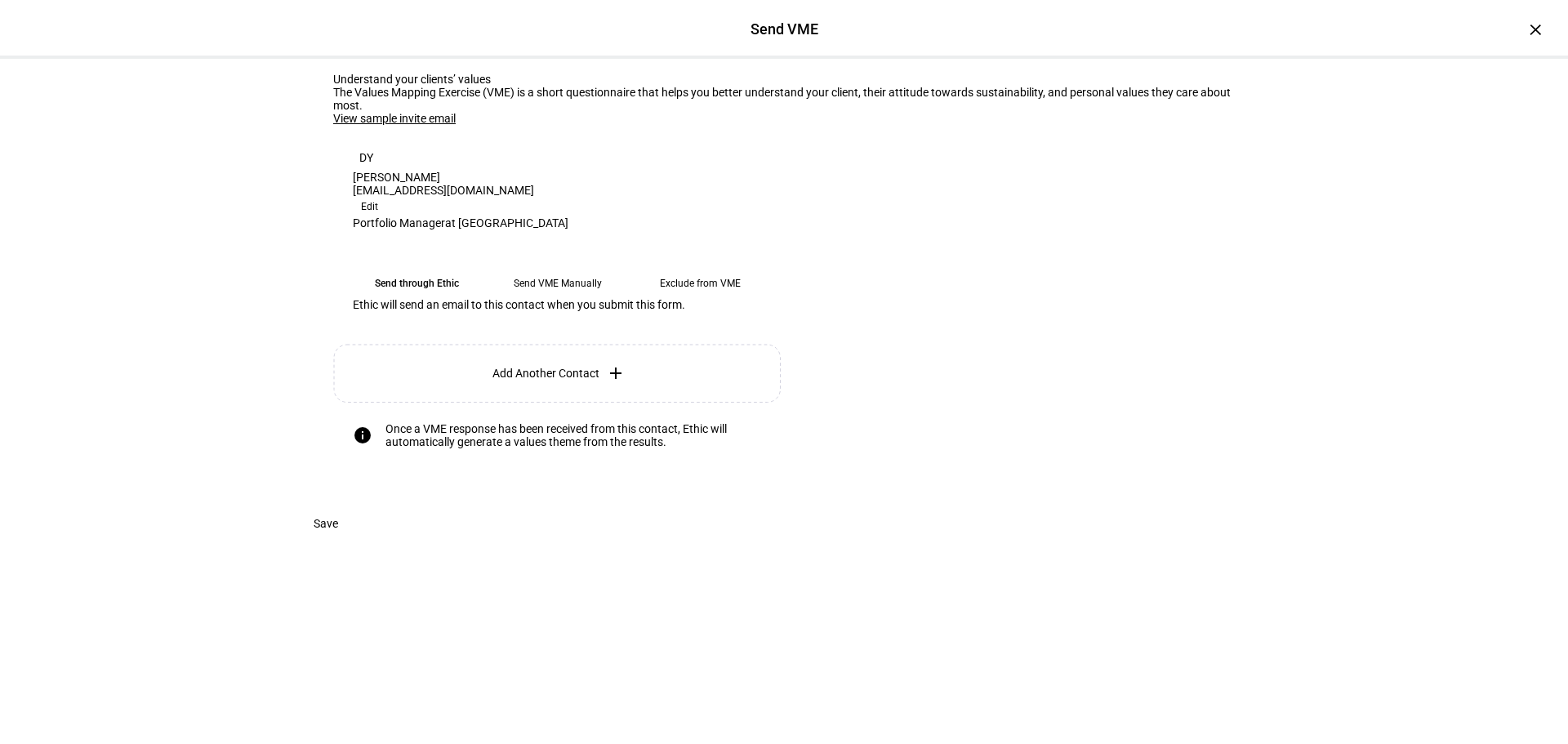
click at [540, 288] on eth-mega-radio-button "Send VME Manually" at bounding box center [557, 283] width 129 height 29
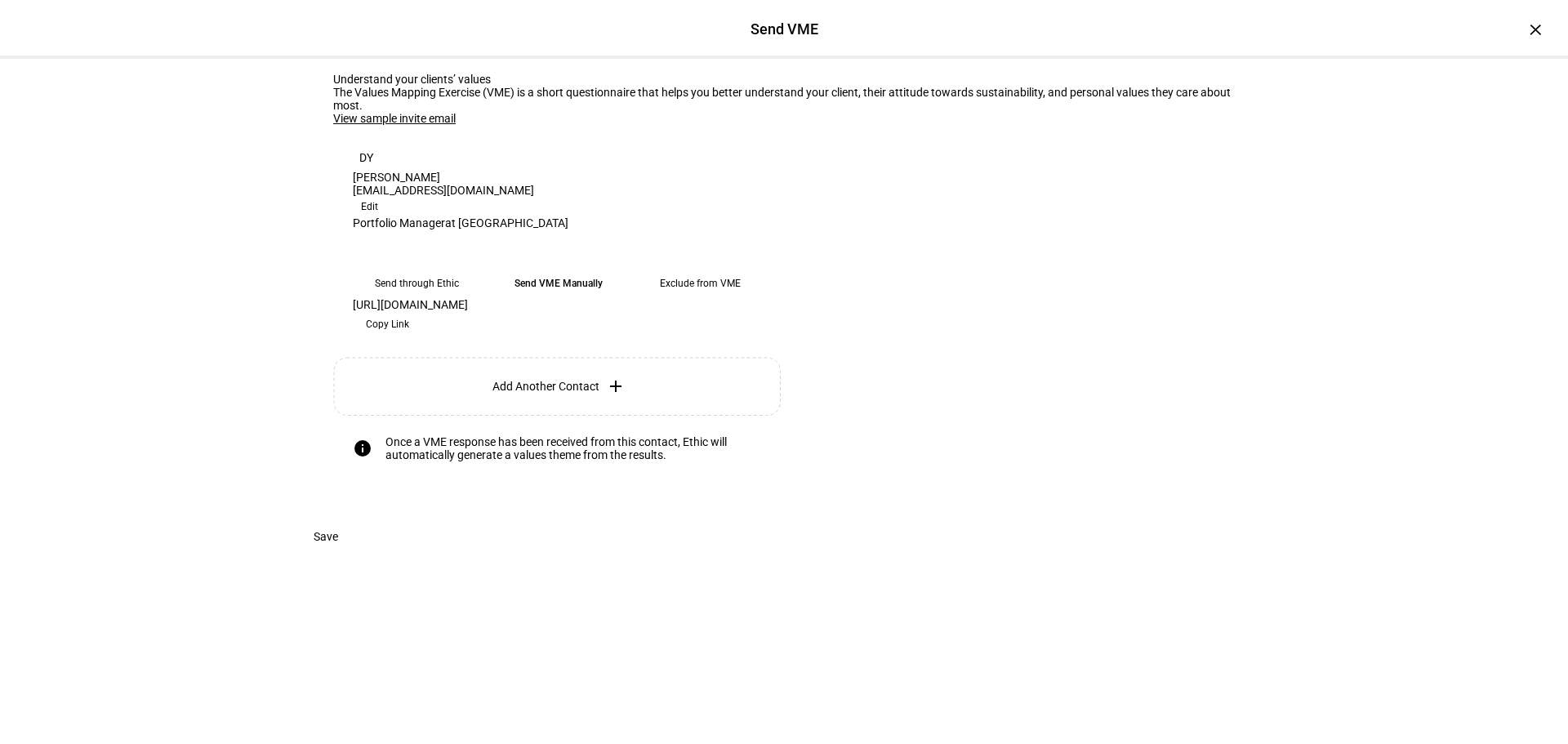
click at [409, 337] on span "Copy Link" at bounding box center [387, 324] width 44 height 26
click at [338, 553] on span "Save" at bounding box center [326, 537] width 24 height 33
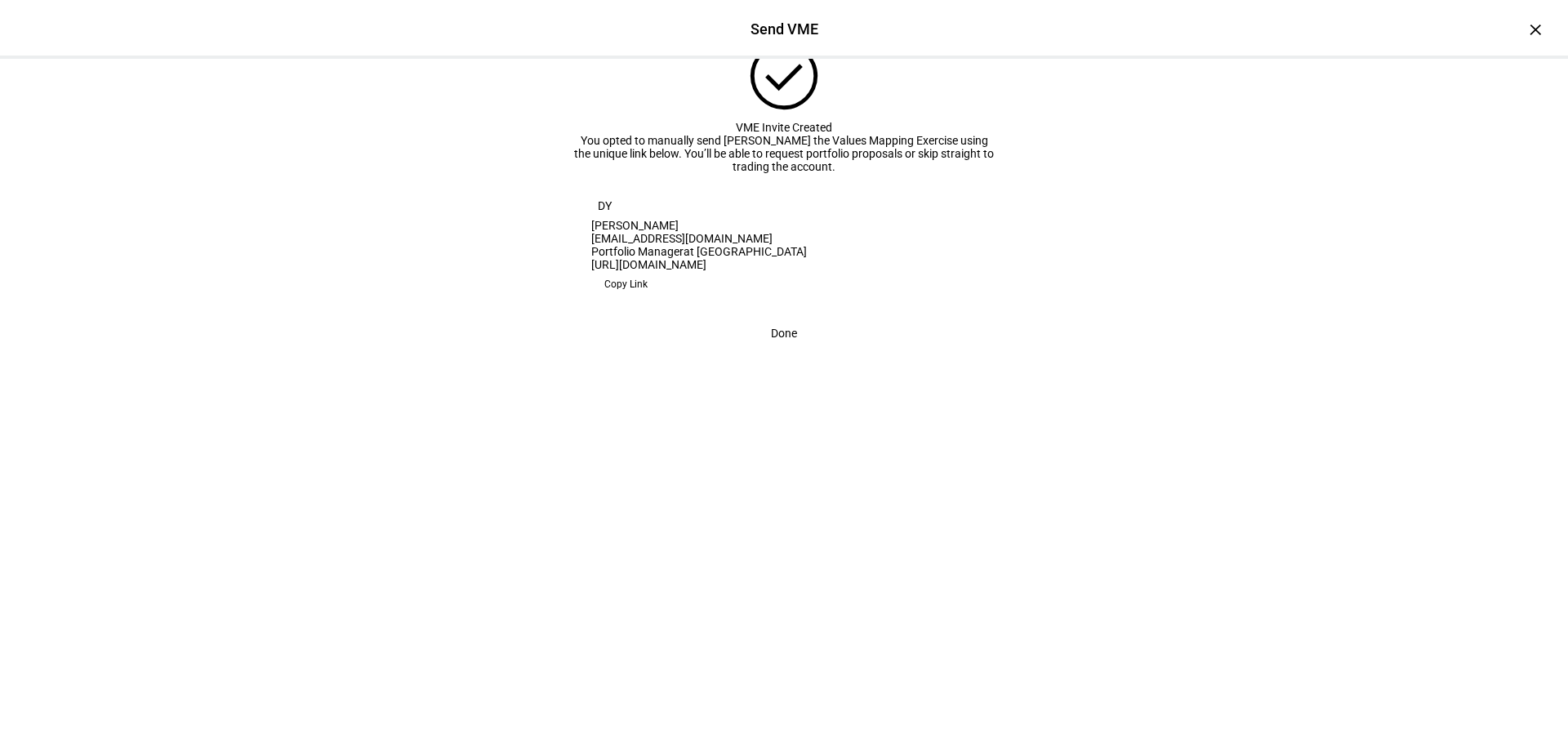
scroll to position [25, 0]
